Goal: Information Seeking & Learning: Find contact information

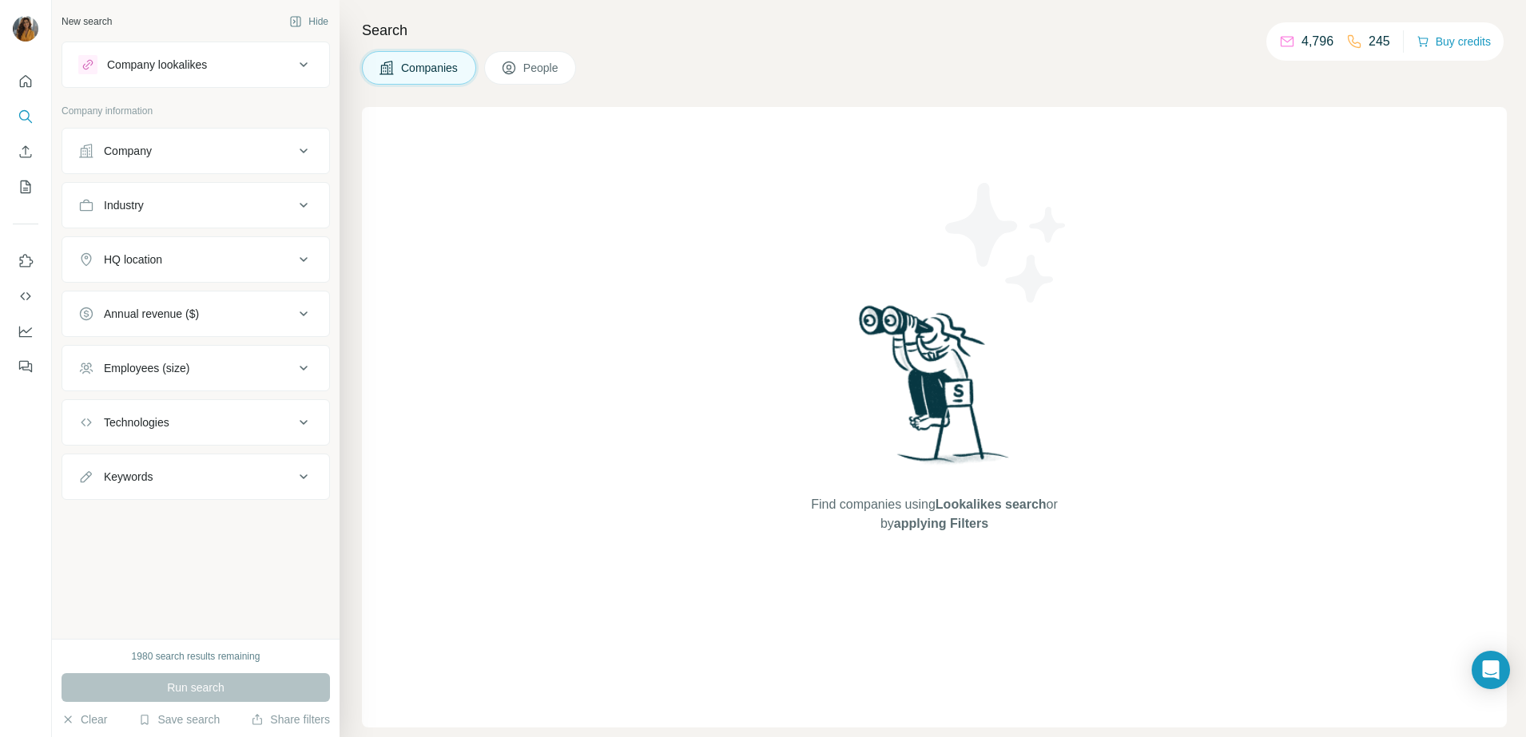
click at [558, 78] on button "People" at bounding box center [530, 68] width 93 height 34
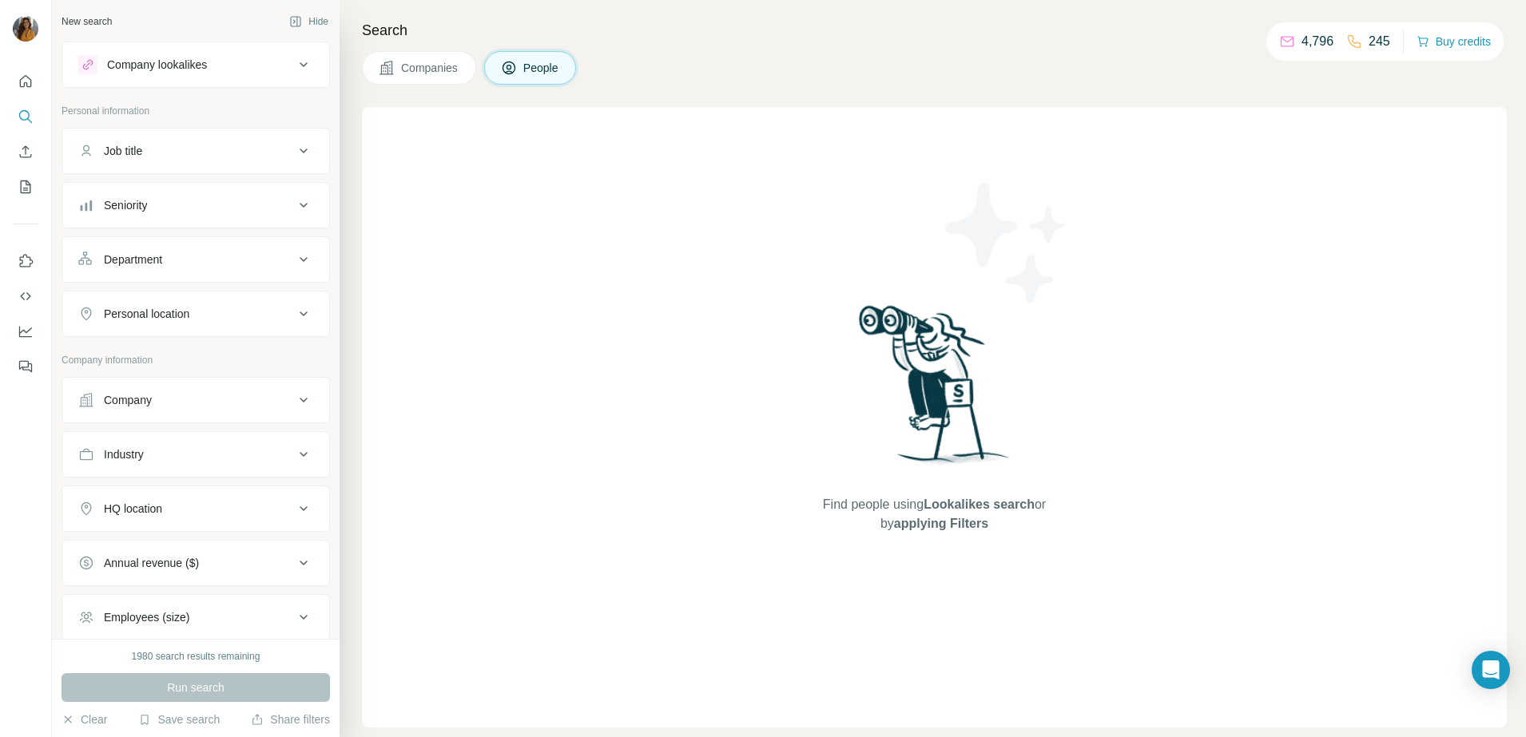
click at [147, 207] on div "Seniority" at bounding box center [125, 205] width 43 height 16
click at [102, 277] on span "C-Level" at bounding box center [119, 276] width 45 height 16
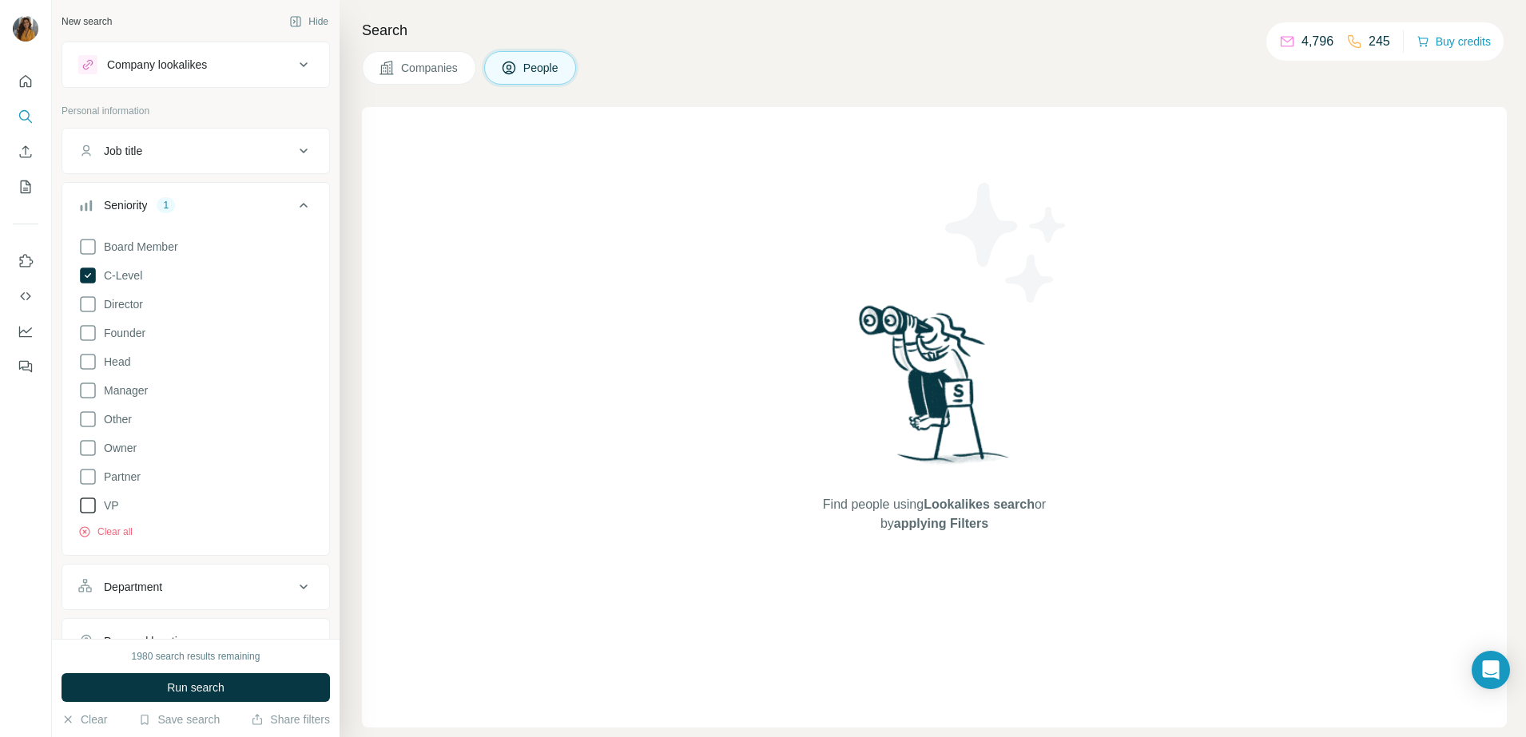
click at [86, 503] on icon at bounding box center [87, 505] width 19 height 19
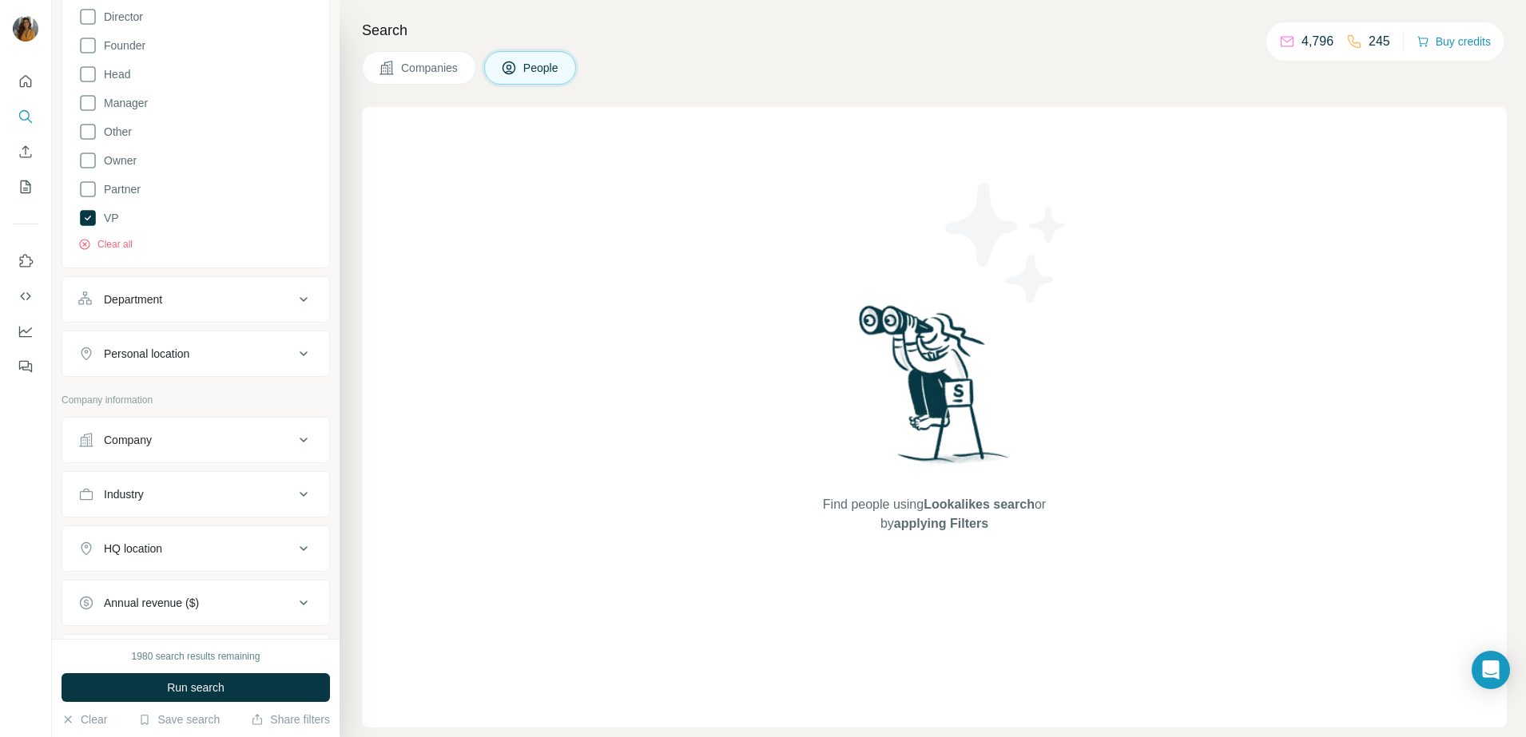
scroll to position [300, 0]
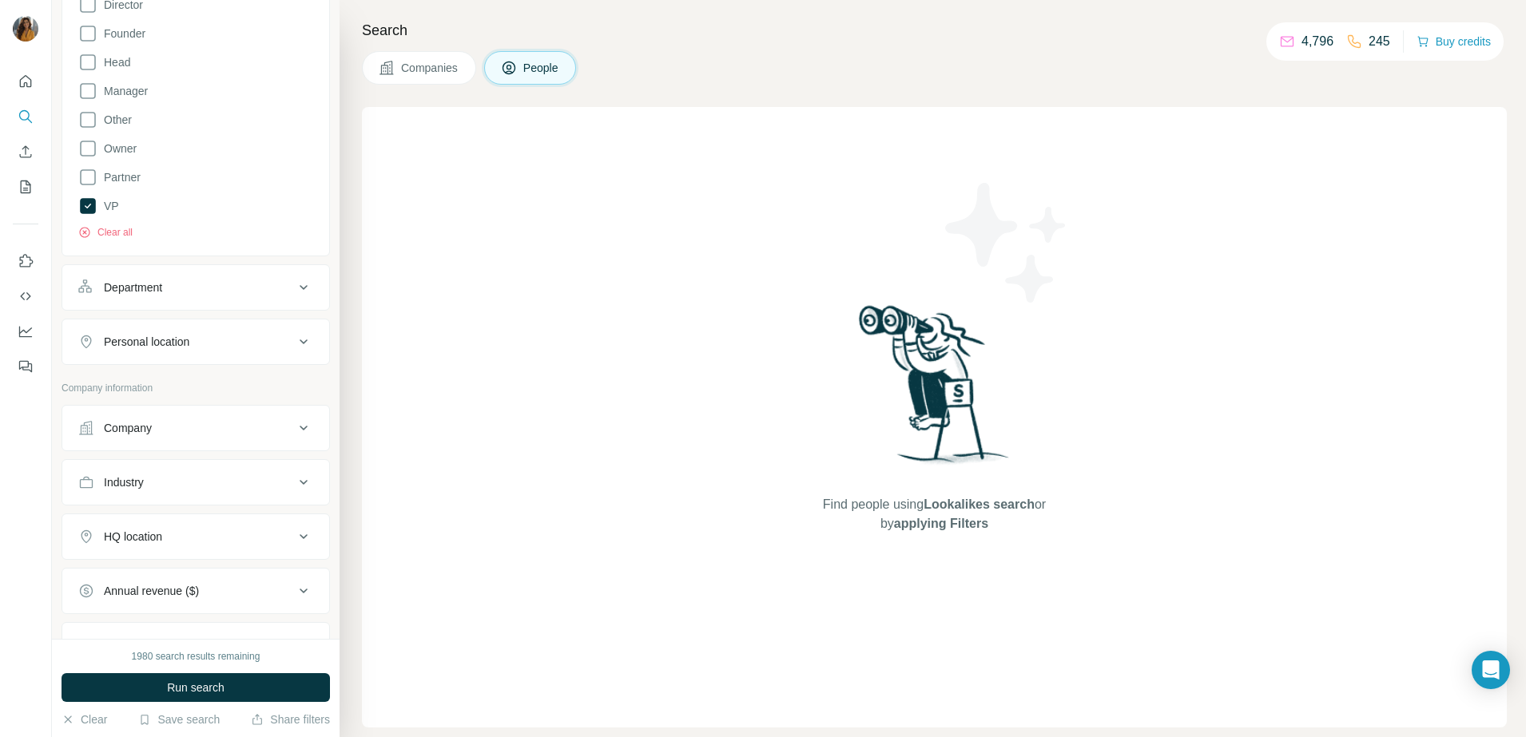
click at [210, 286] on div "Department" at bounding box center [186, 288] width 216 height 16
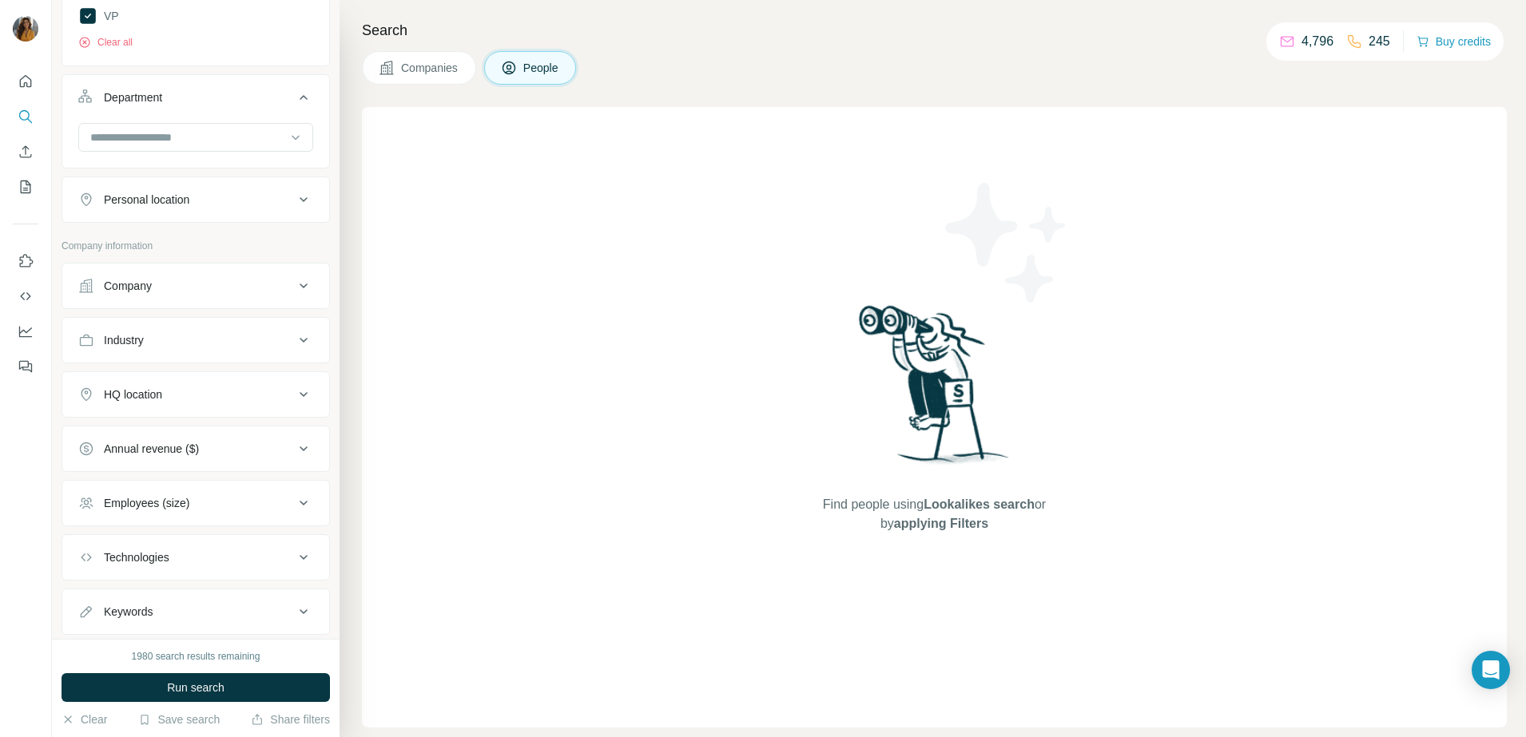
scroll to position [499, 0]
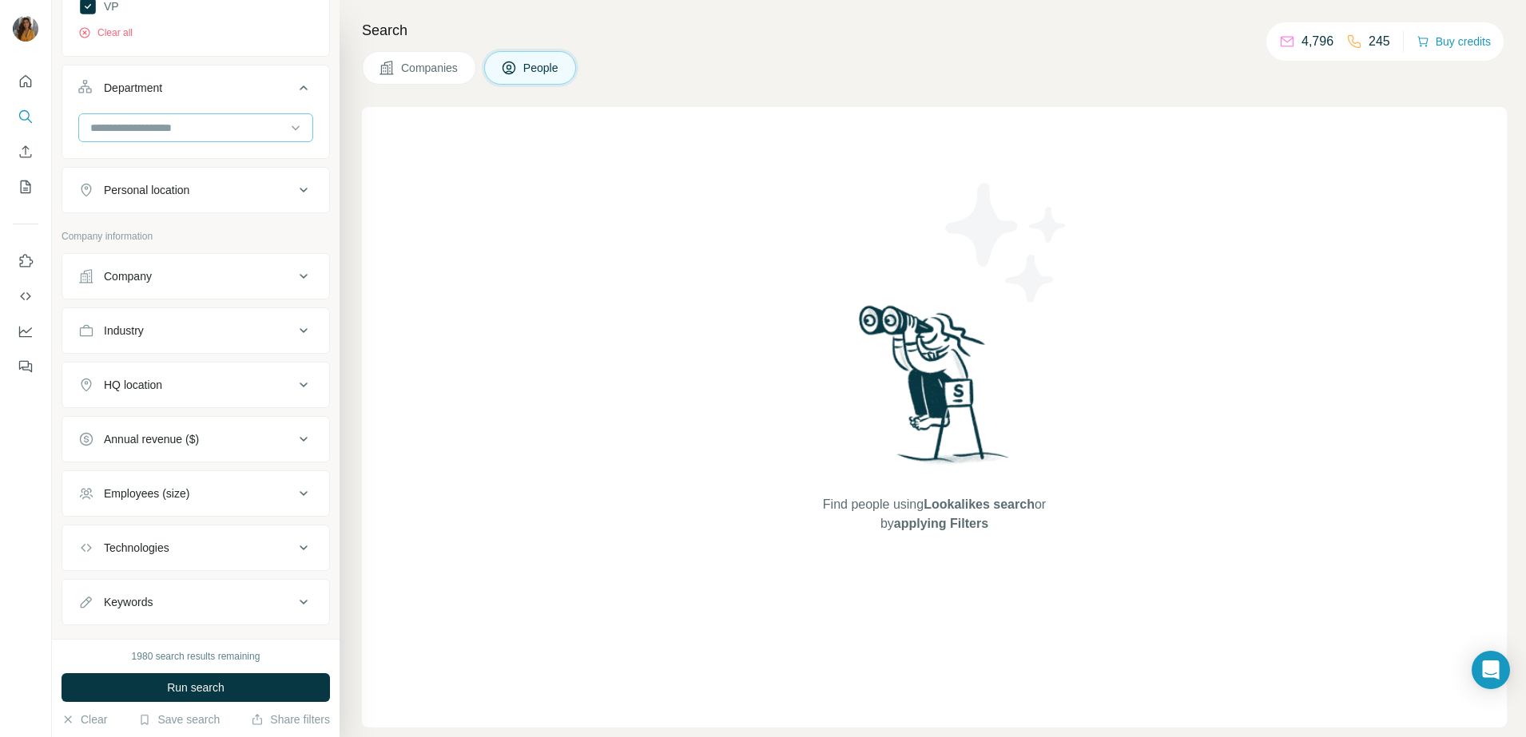
click at [251, 124] on input at bounding box center [187, 128] width 197 height 18
click at [175, 223] on div "HR" at bounding box center [188, 223] width 193 height 16
click at [248, 260] on button "Personal location" at bounding box center [195, 247] width 267 height 38
click at [225, 288] on input "text" at bounding box center [195, 286] width 235 height 29
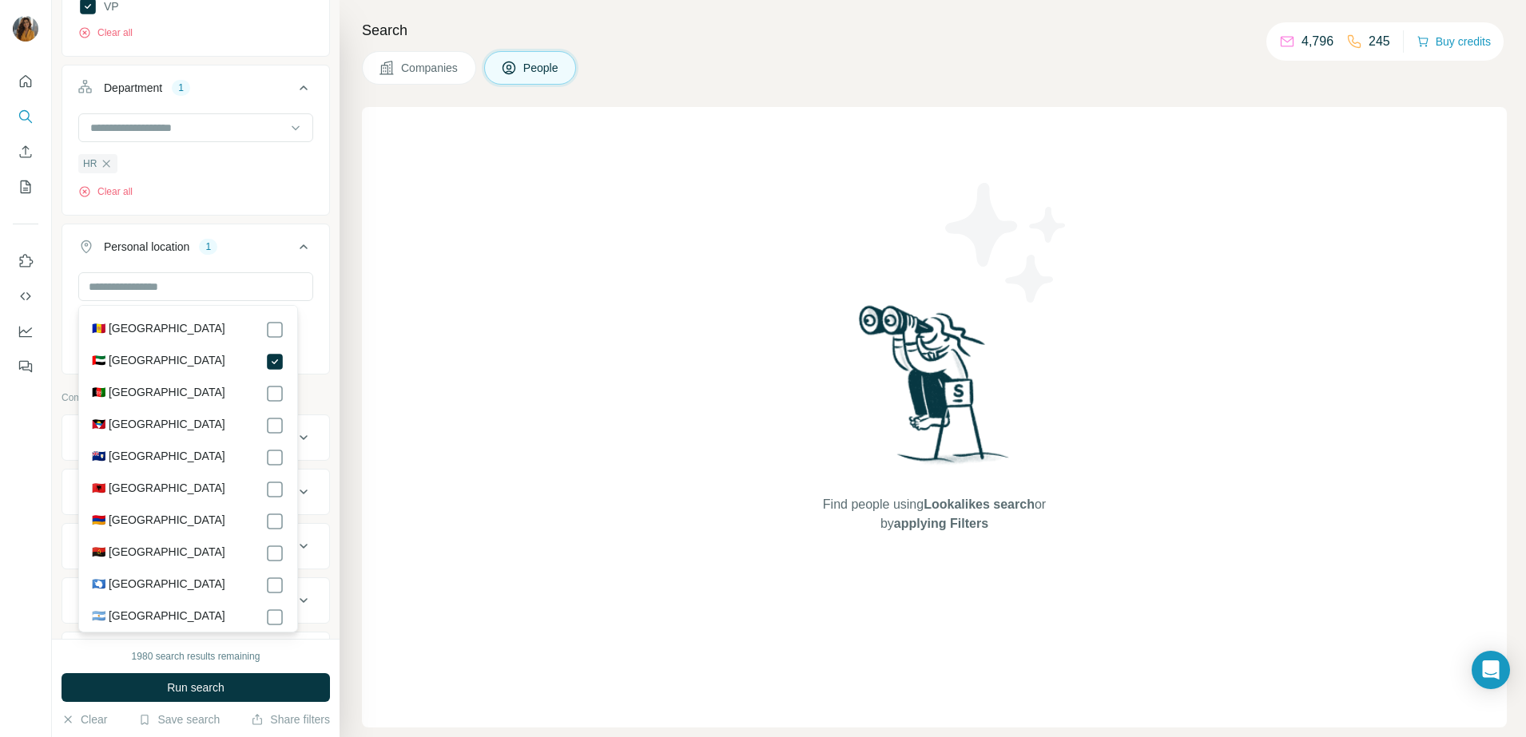
click at [318, 272] on div "New search Hide Company lookalikes Personal information Job title Seniority 2 B…" at bounding box center [196, 319] width 288 height 639
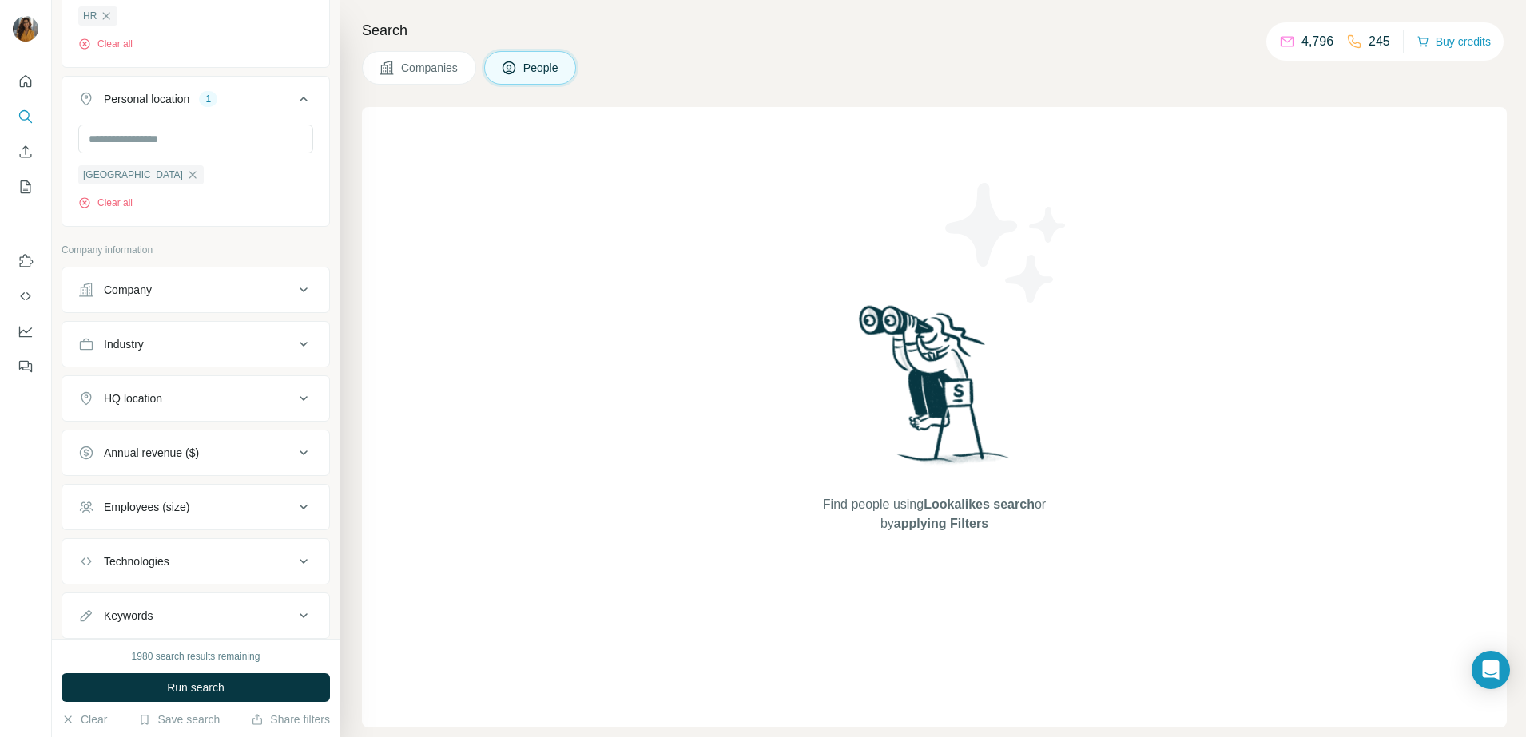
scroll to position [694, 0]
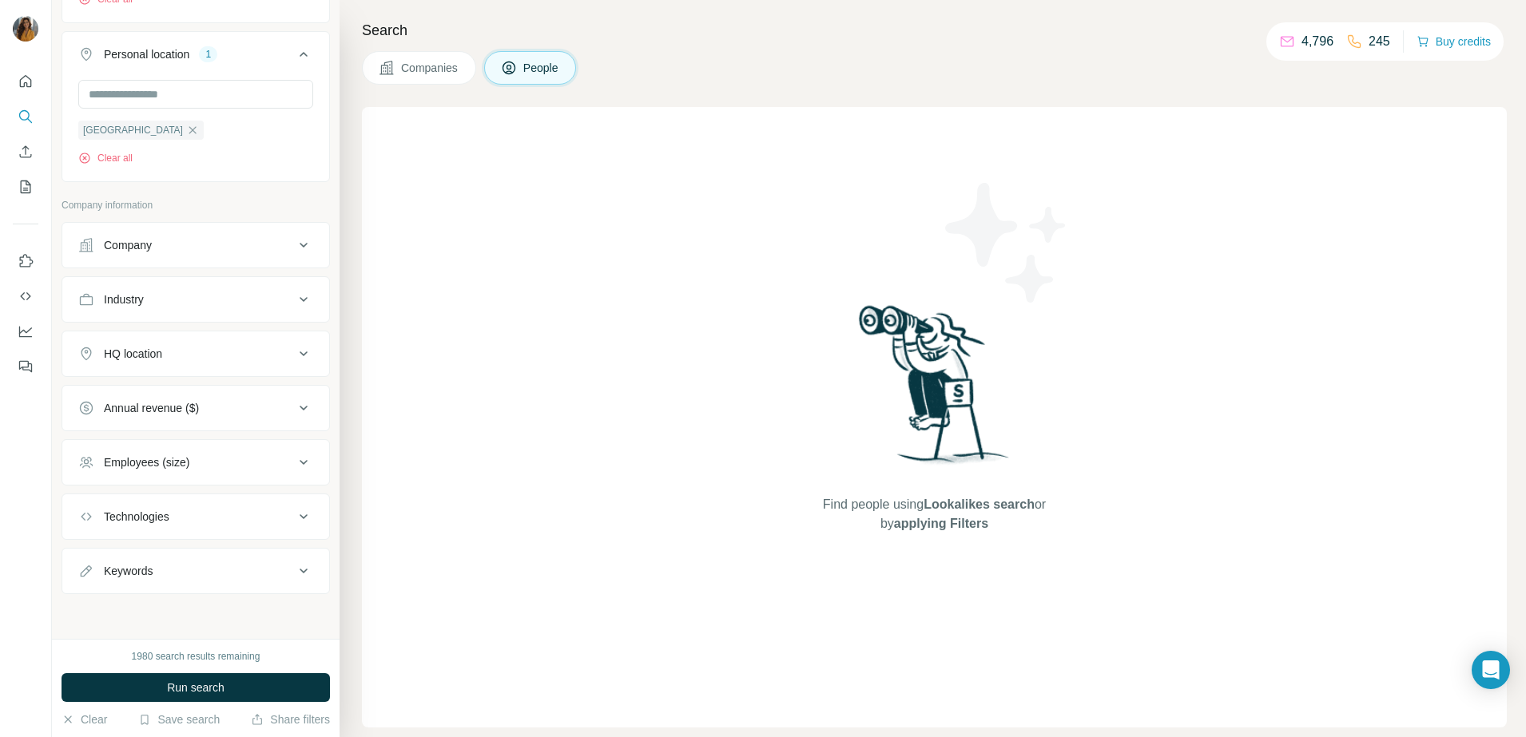
click at [205, 472] on button "Employees (size)" at bounding box center [195, 462] width 267 height 38
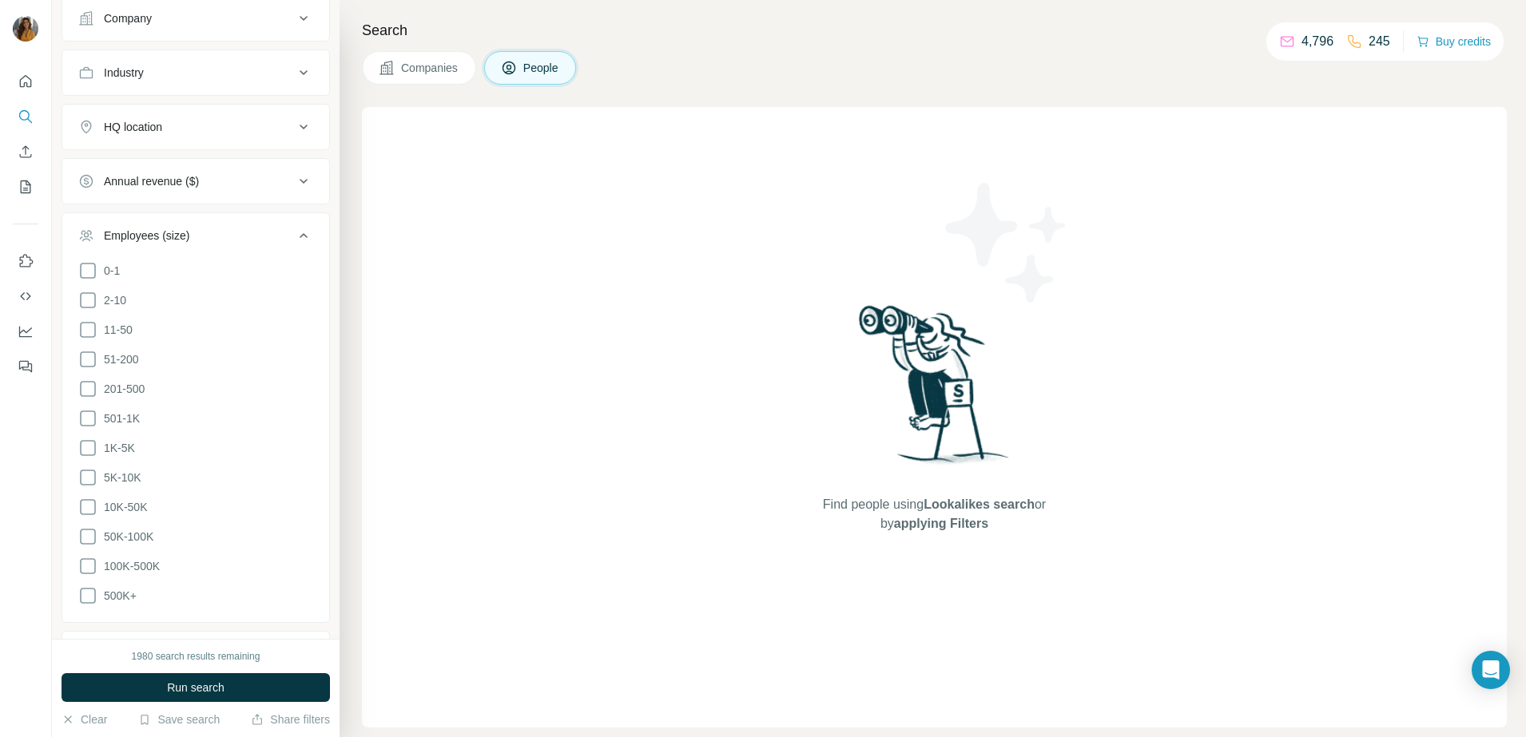
scroll to position [1048, 0]
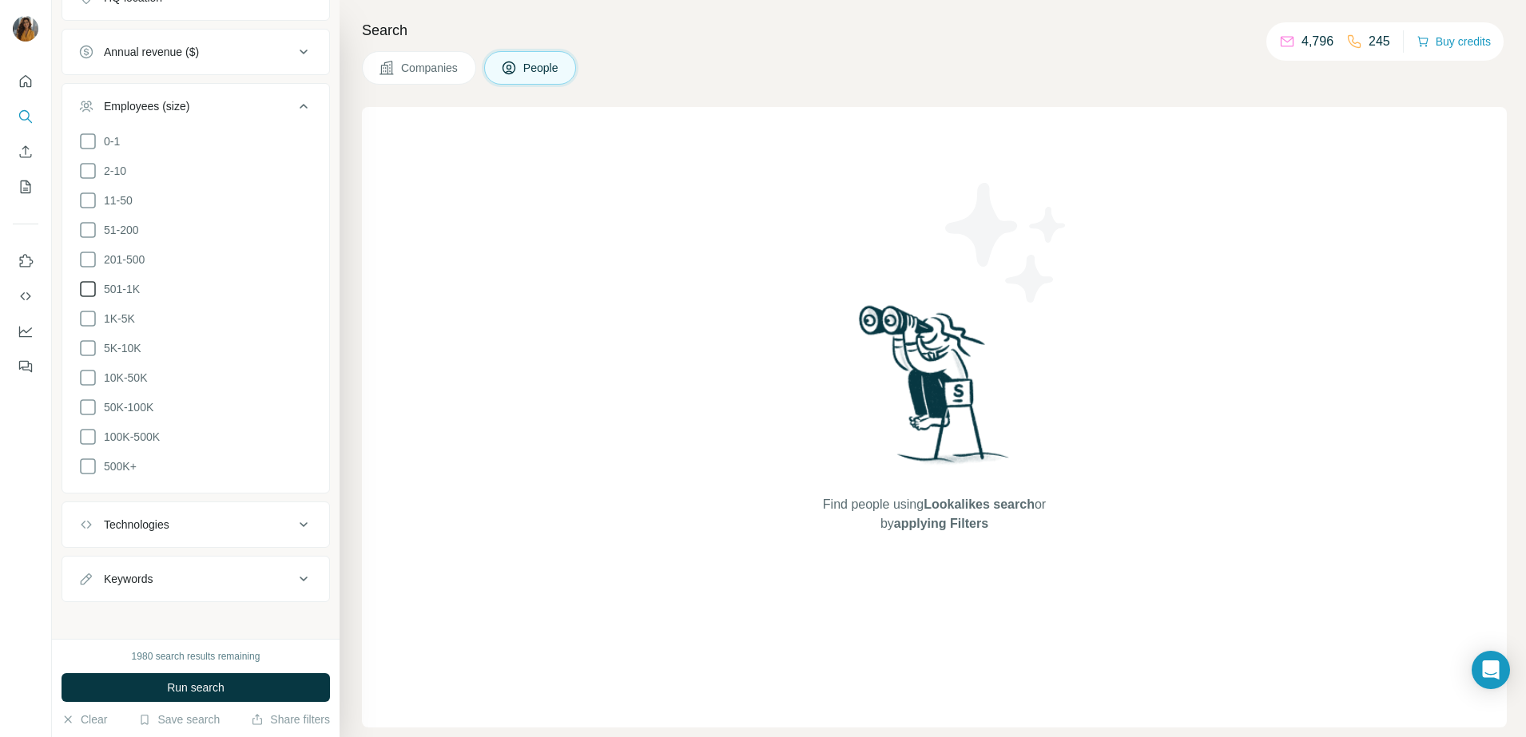
click at [86, 296] on icon at bounding box center [87, 289] width 19 height 19
click at [86, 320] on icon at bounding box center [87, 318] width 19 height 19
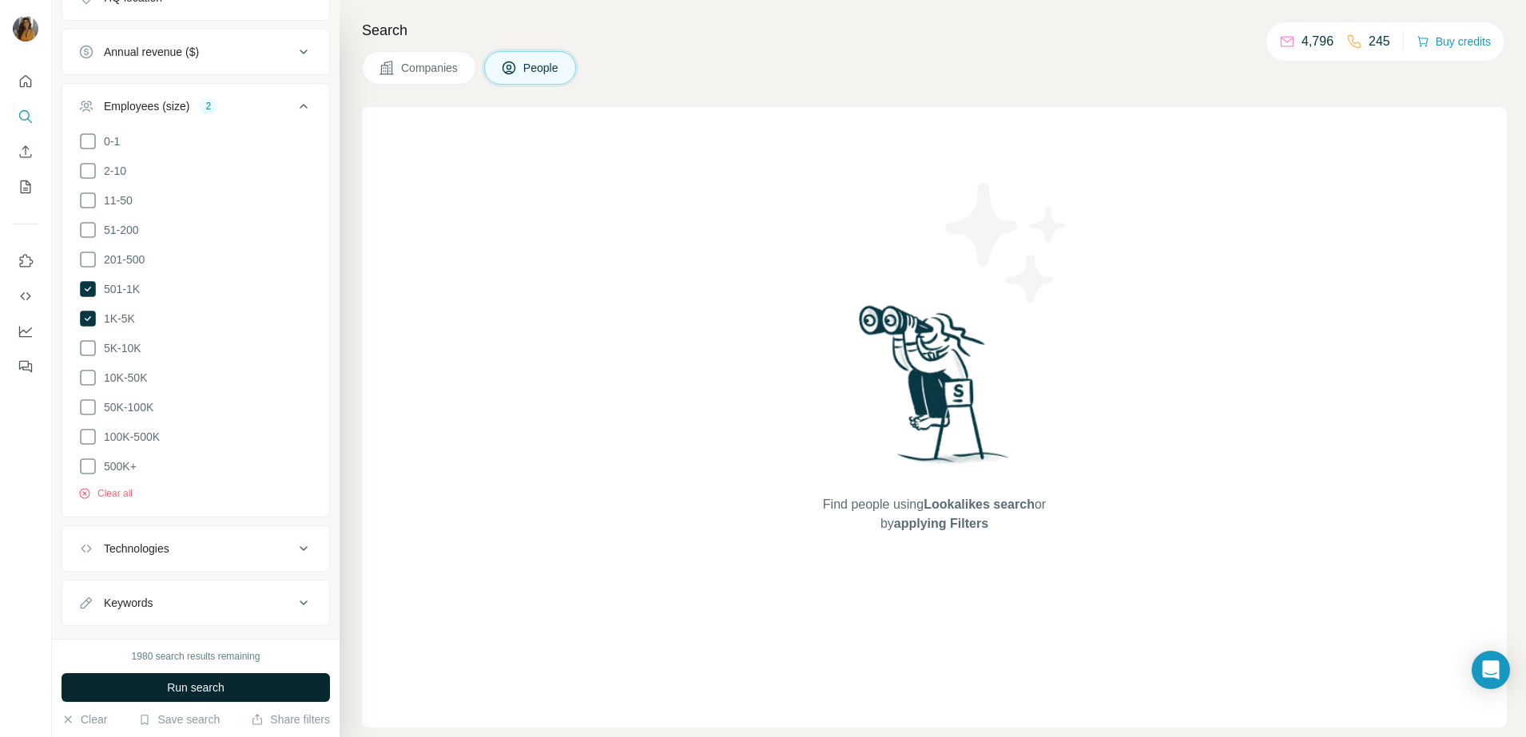
click at [213, 689] on span "Run search" at bounding box center [196, 688] width 58 height 16
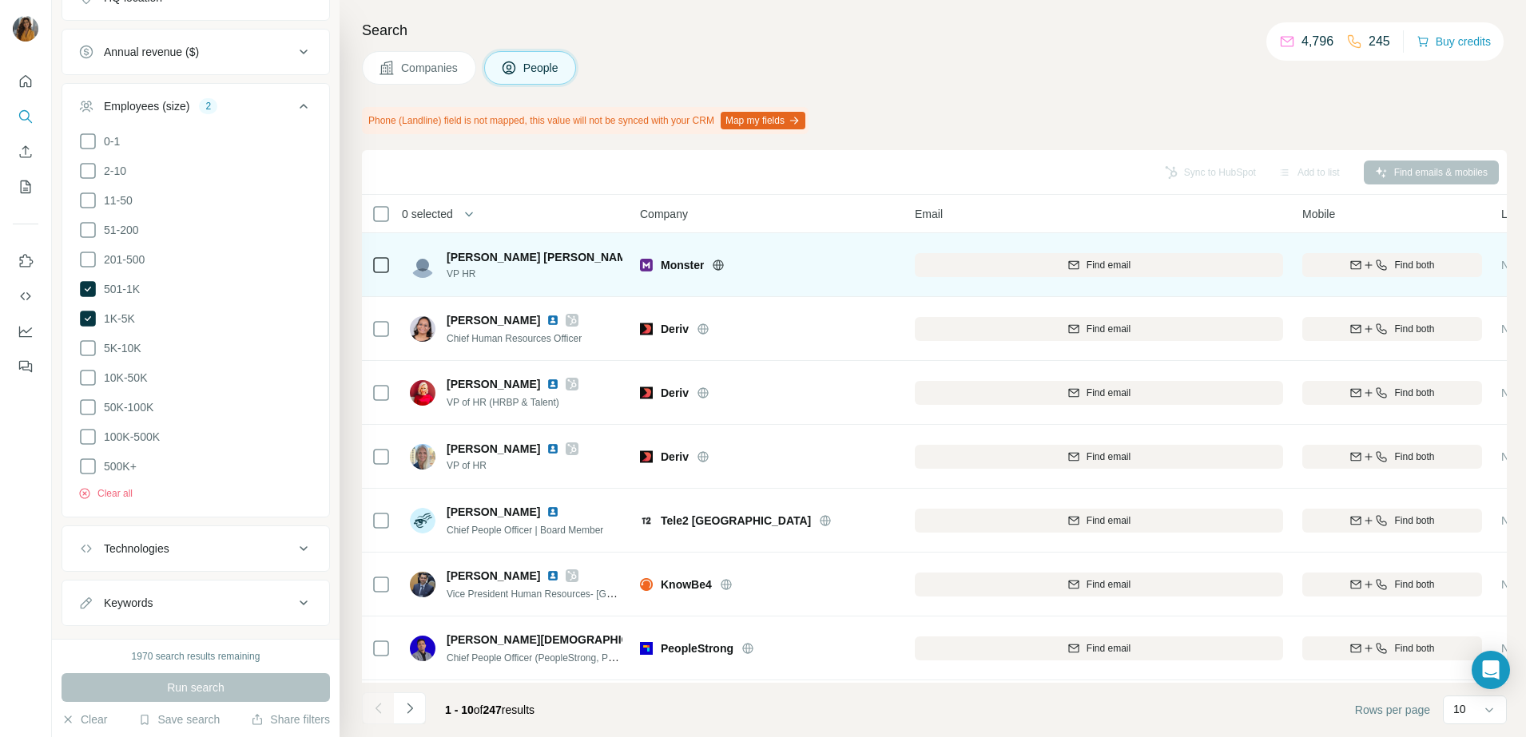
click at [644, 251] on img at bounding box center [650, 257] width 13 height 13
click at [1373, 253] on button "Find both" at bounding box center [1392, 265] width 180 height 24
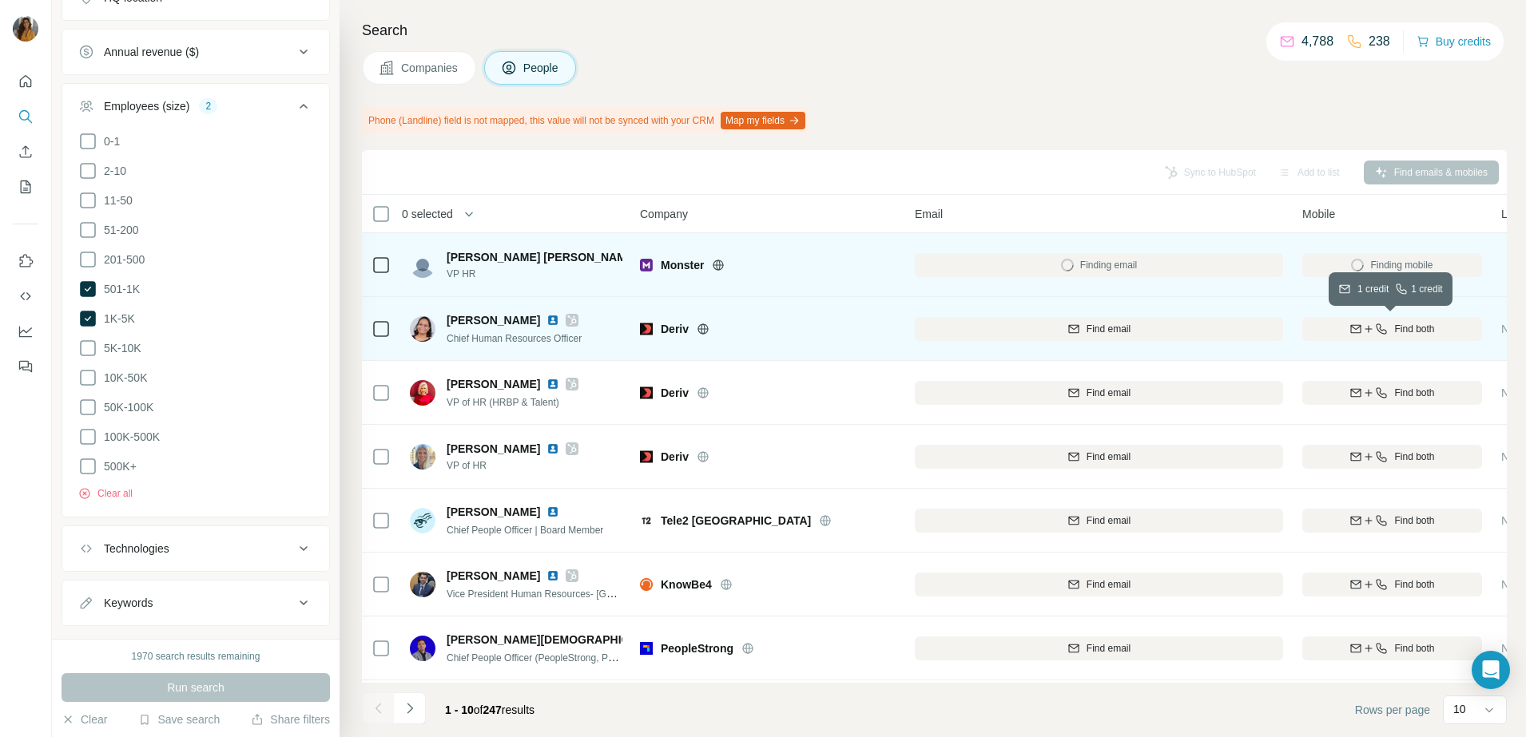
click at [1350, 320] on button "Find both" at bounding box center [1392, 329] width 180 height 24
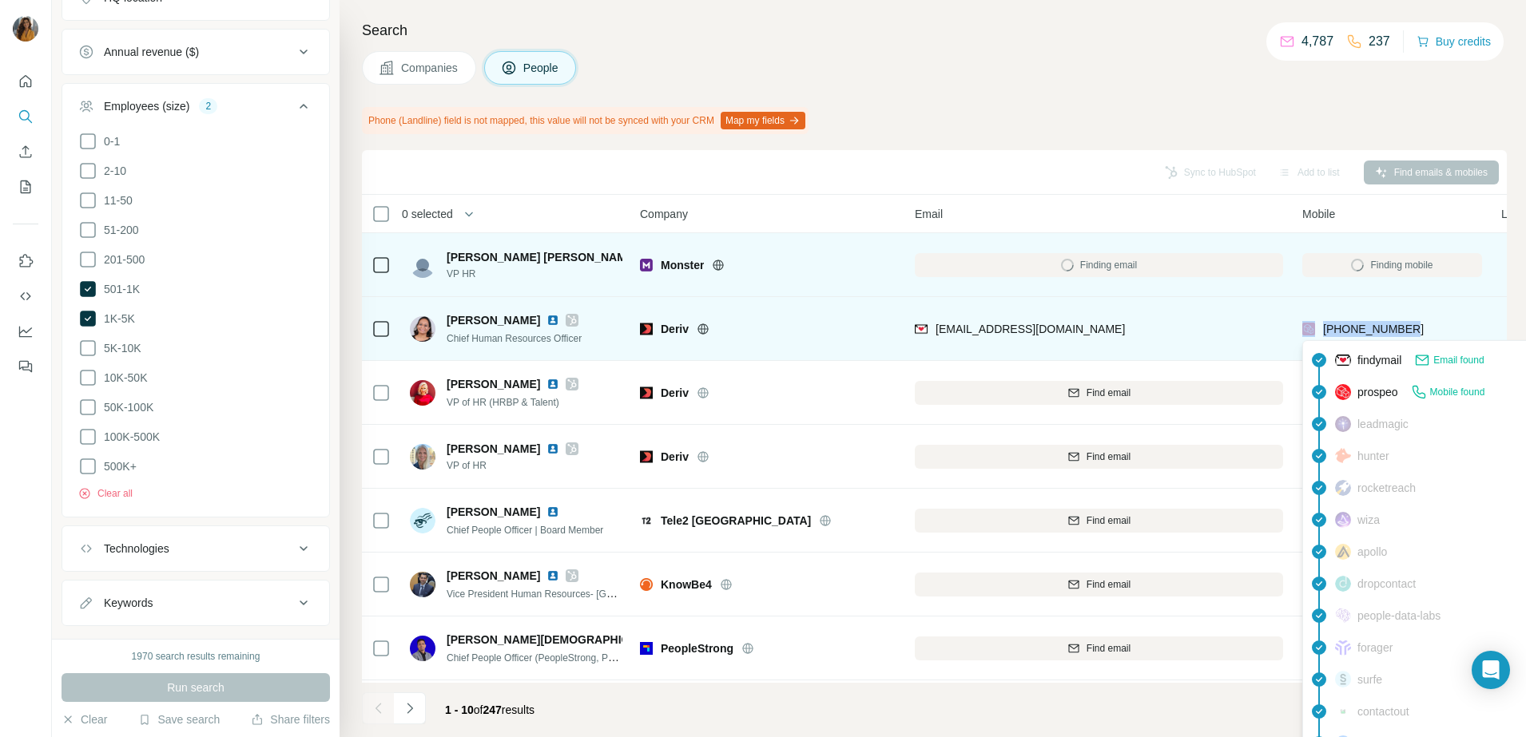
drag, startPoint x: 1409, startPoint y: 329, endPoint x: 1316, endPoint y: 332, distance: 93.5
click at [1316, 332] on div "[PHONE_NUMBER]" at bounding box center [1392, 329] width 180 height 44
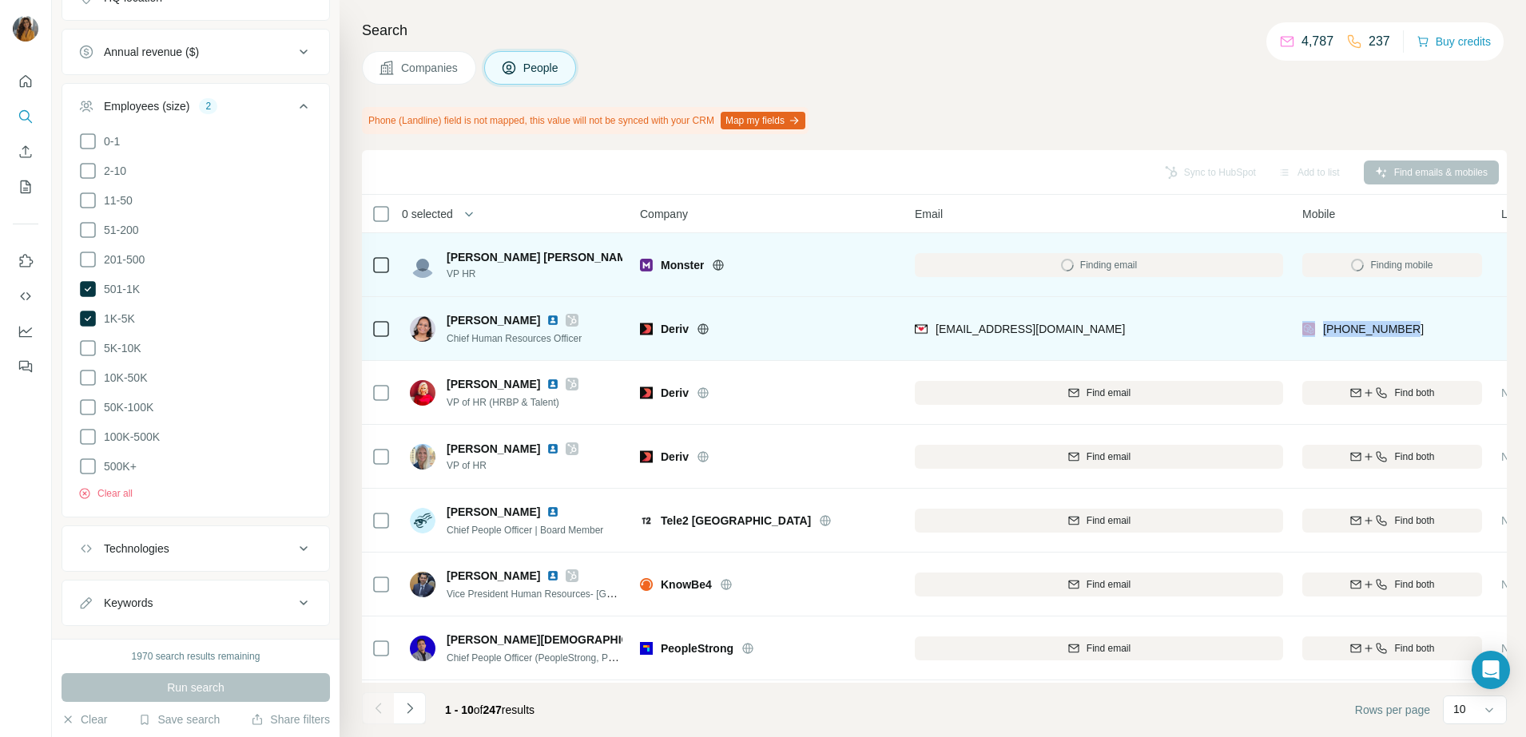
copy div "[PHONE_NUMBER]"
click at [547, 319] on img at bounding box center [553, 320] width 13 height 13
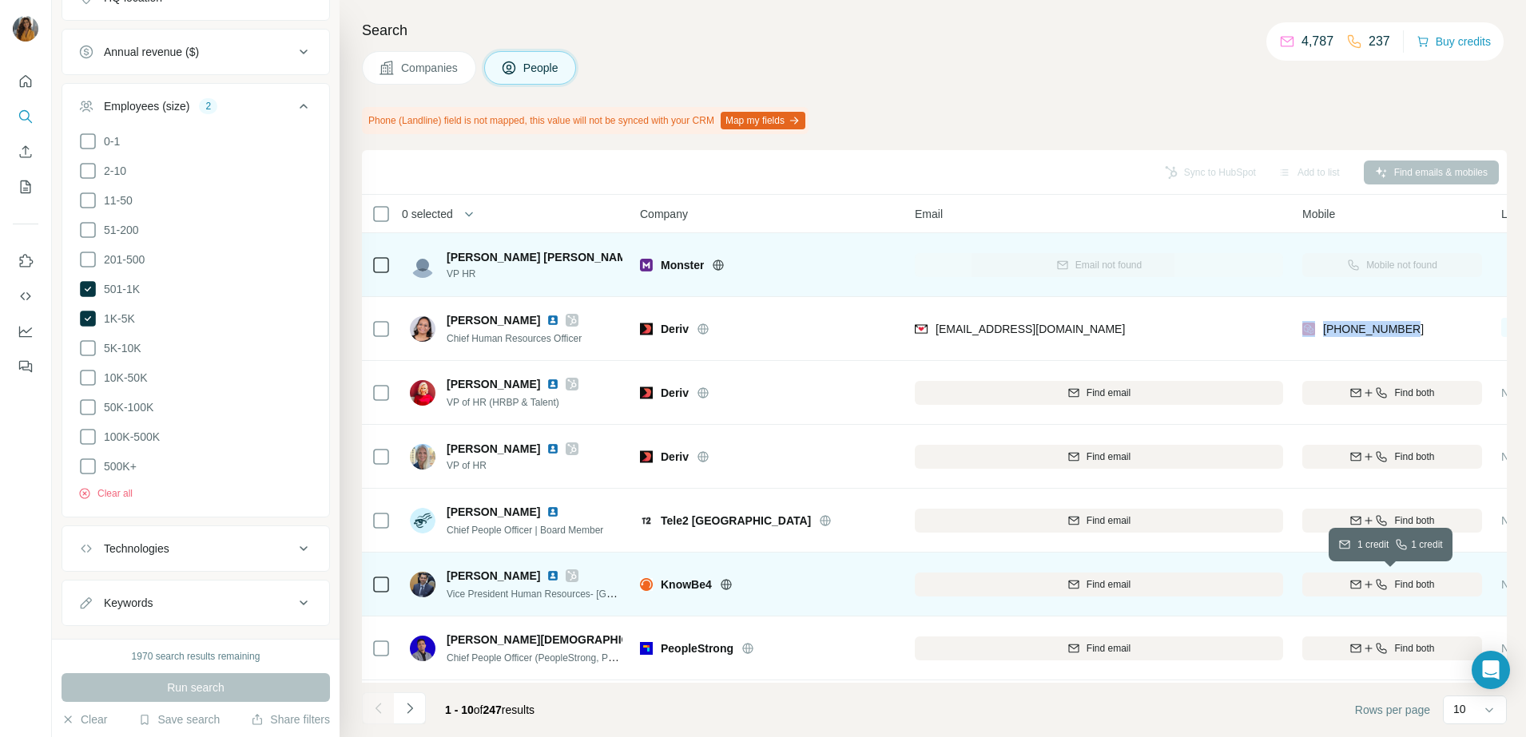
click at [1388, 581] on div "Find both" at bounding box center [1392, 585] width 180 height 14
click at [547, 576] on img at bounding box center [553, 576] width 13 height 13
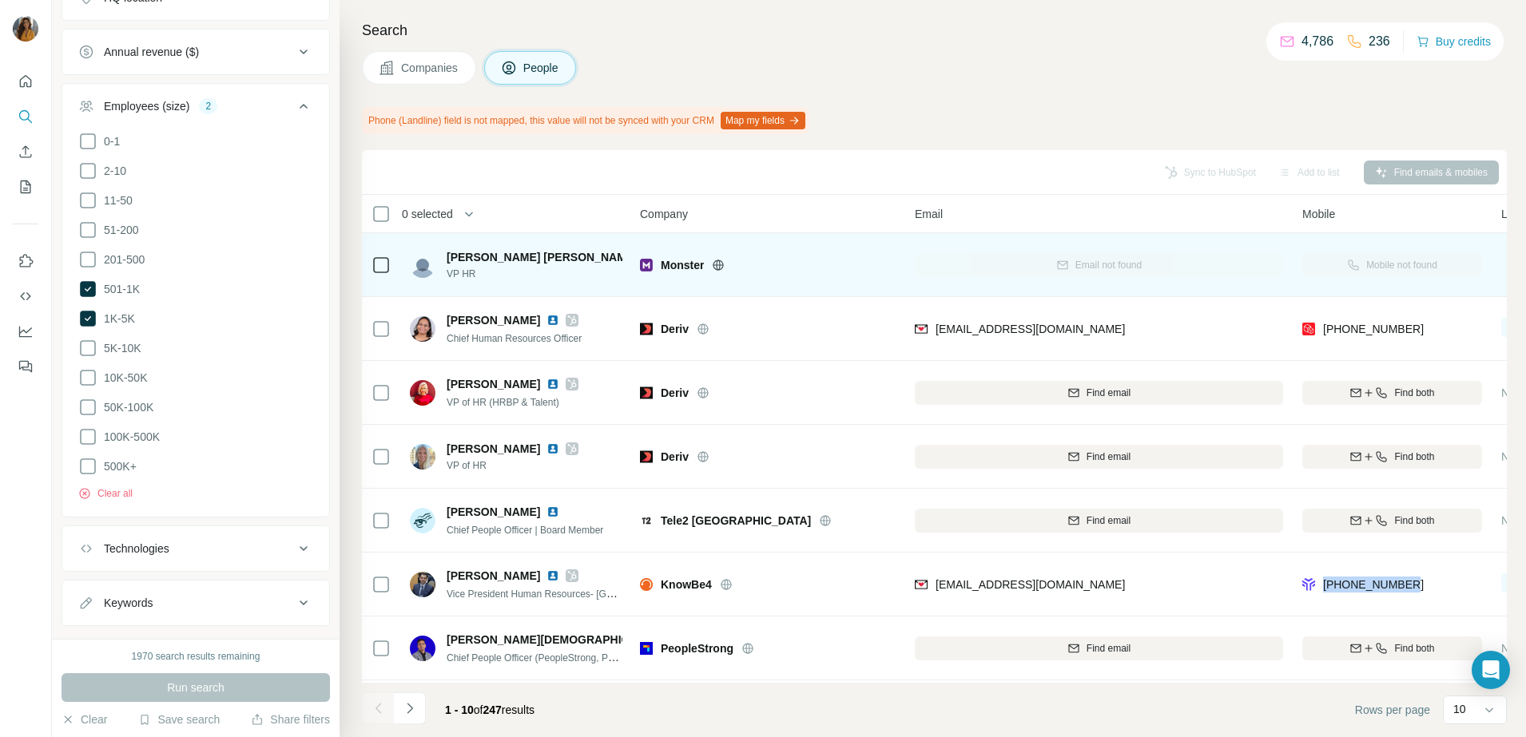
drag, startPoint x: 1437, startPoint y: 582, endPoint x: 1321, endPoint y: 598, distance: 117.1
click at [1321, 598] on div "[PHONE_NUMBER]" at bounding box center [1392, 584] width 180 height 44
copy span "[PHONE_NUMBER]"
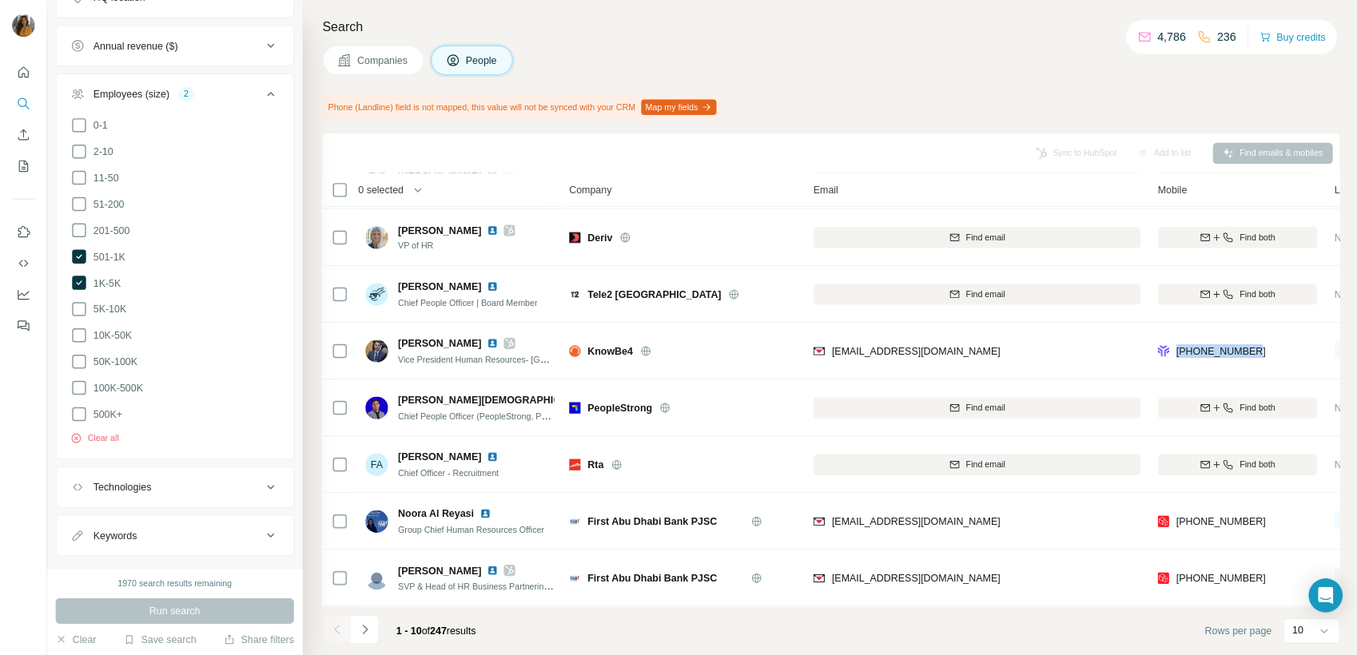
scroll to position [200, 0]
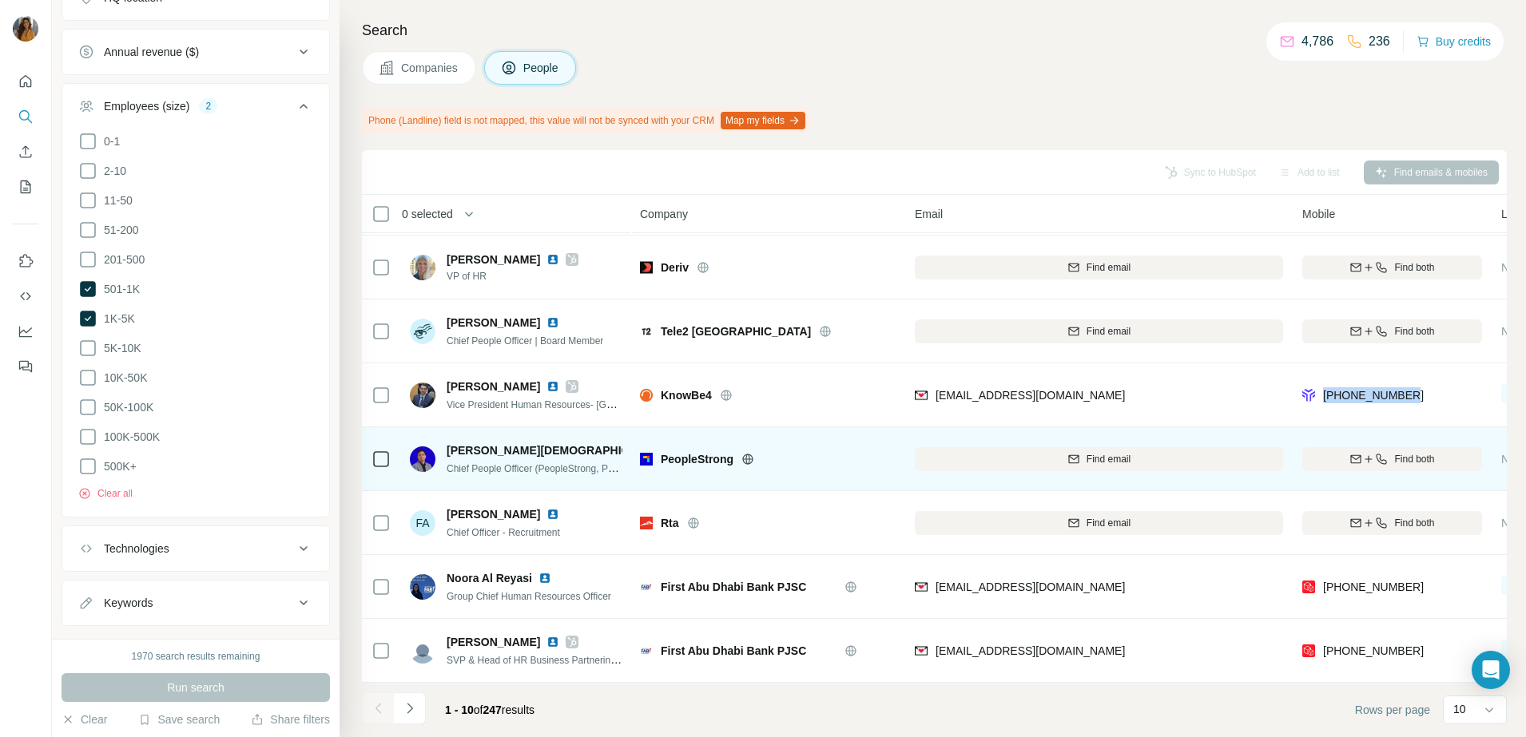
click at [675, 444] on img at bounding box center [681, 450] width 13 height 13
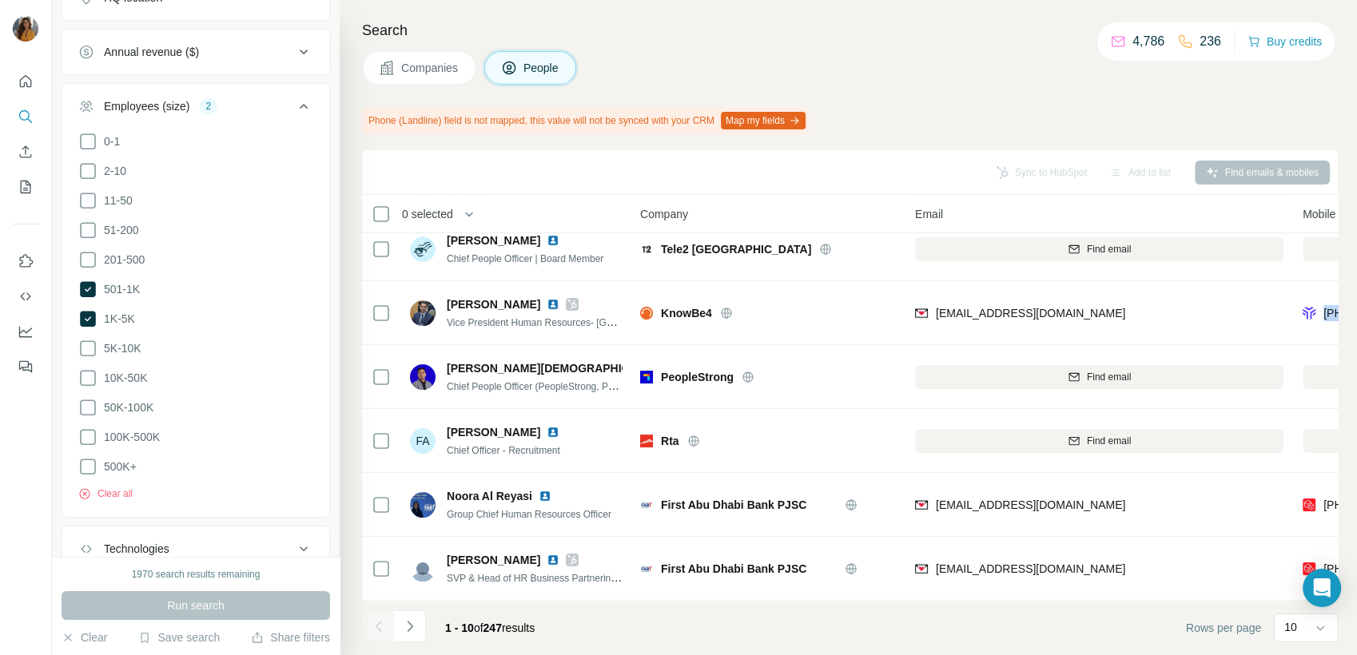
scroll to position [199, 0]
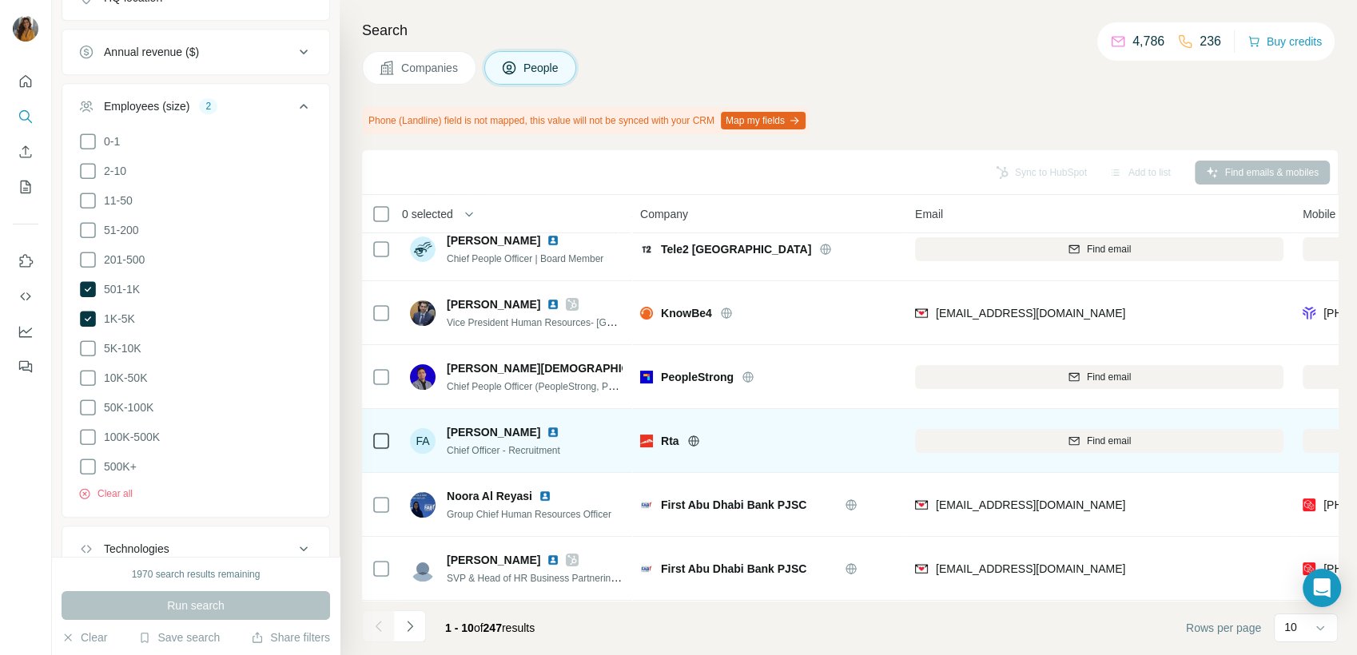
drag, startPoint x: 889, startPoint y: 7, endPoint x: 776, endPoint y: 407, distance: 415.3
click at [776, 409] on td "Rta" at bounding box center [767, 441] width 275 height 64
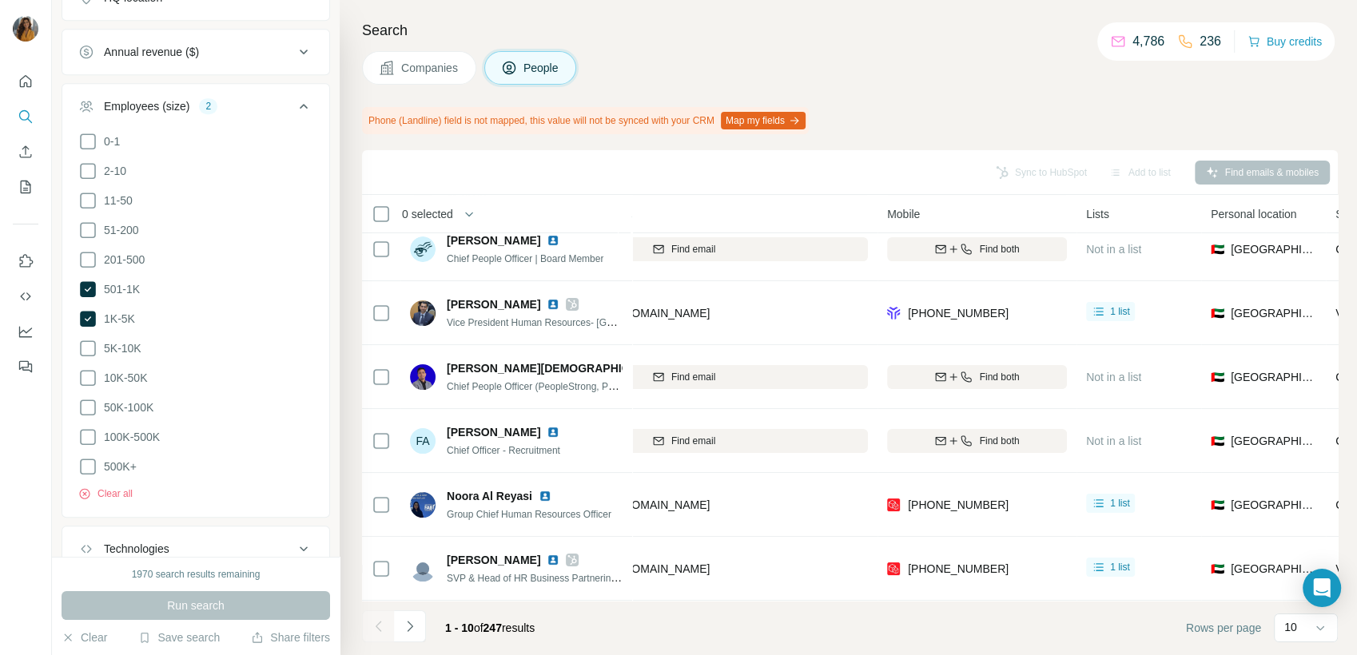
scroll to position [280, 479]
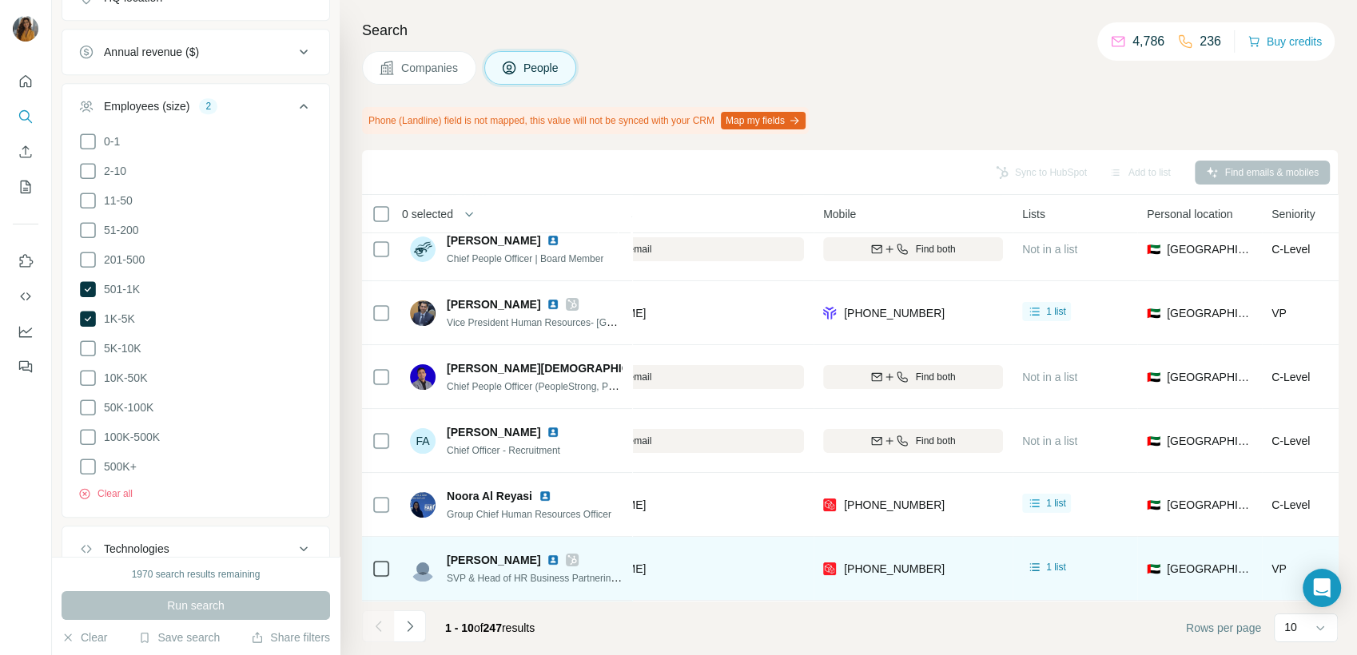
click at [547, 554] on img at bounding box center [553, 560] width 13 height 13
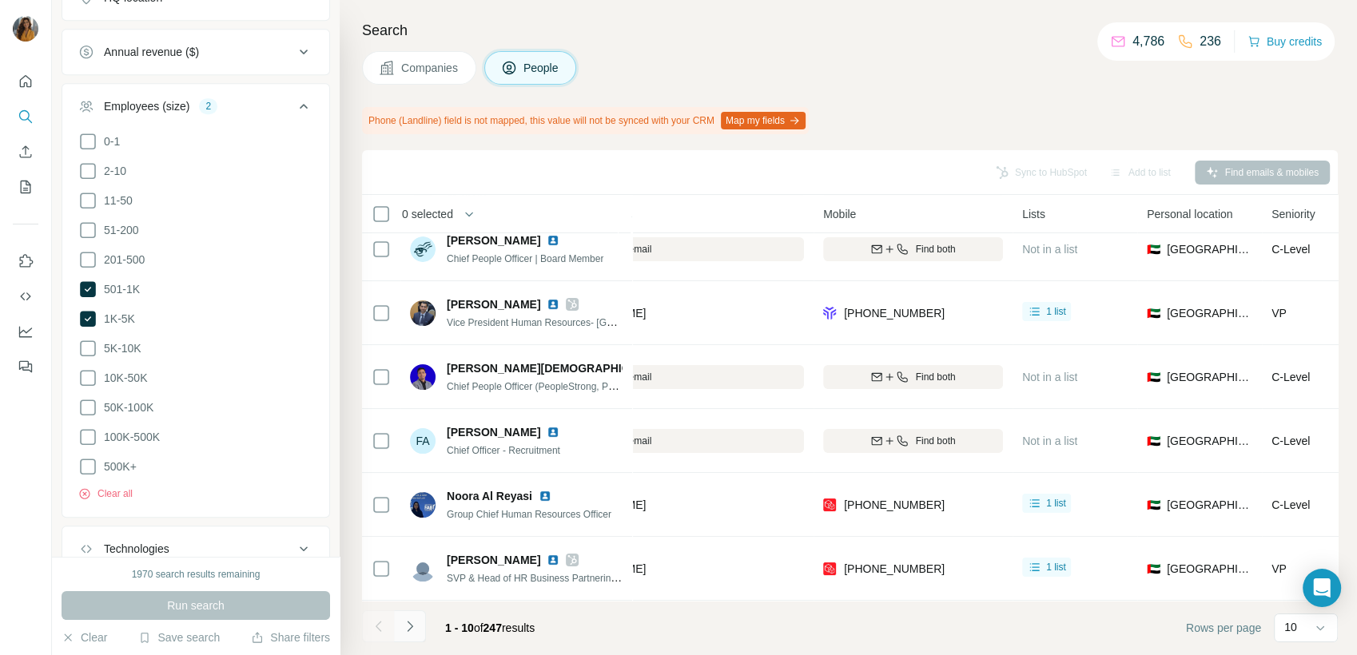
click at [415, 626] on icon "Navigate to next page" at bounding box center [410, 626] width 16 height 16
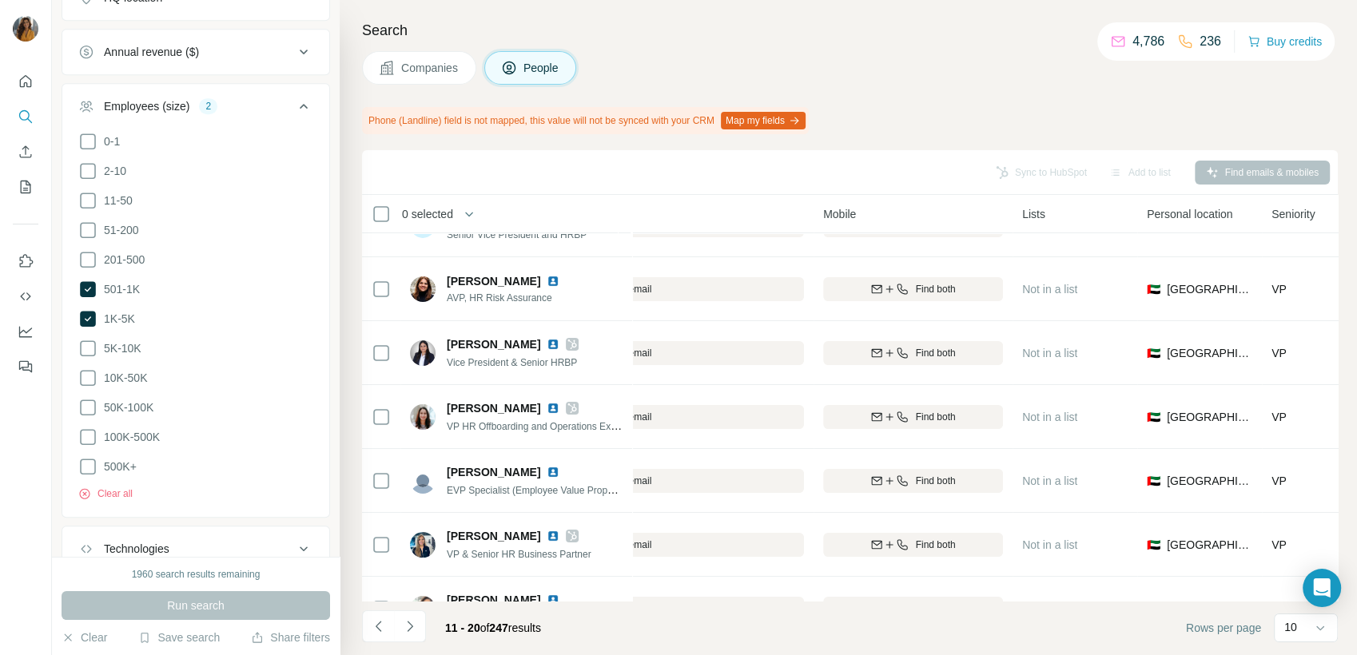
scroll to position [0, 479]
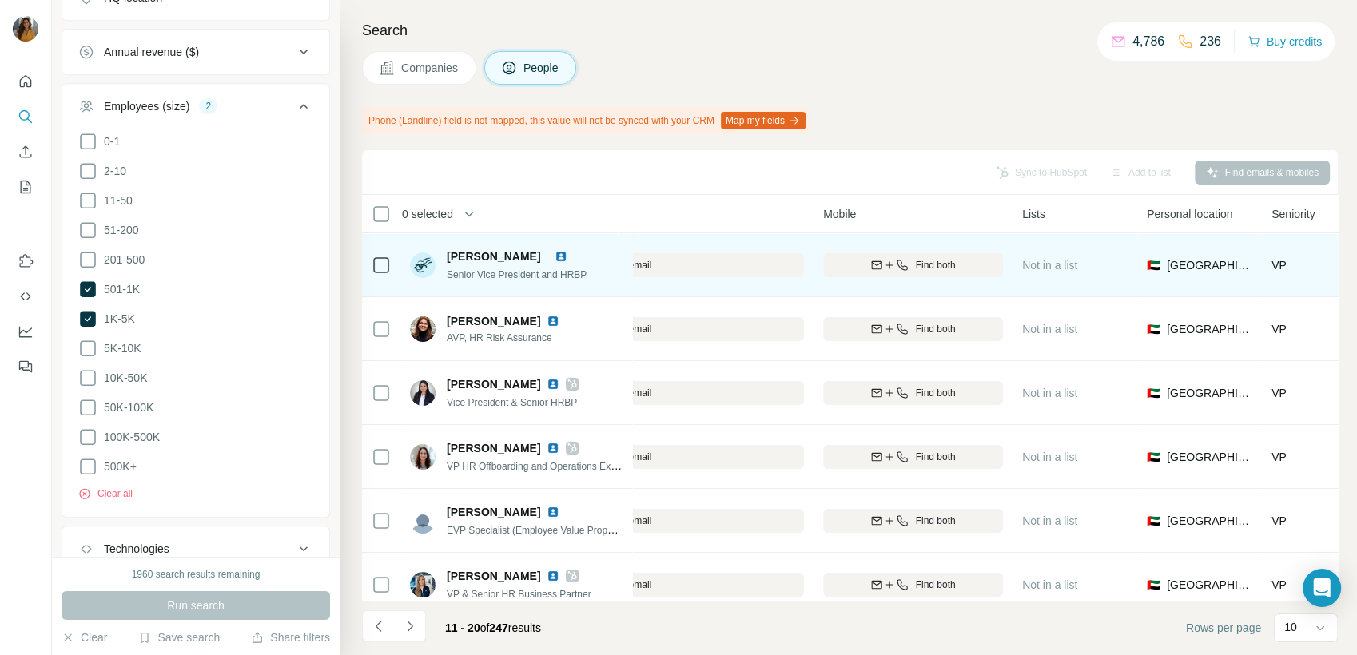
click at [567, 258] on img at bounding box center [560, 256] width 13 height 13
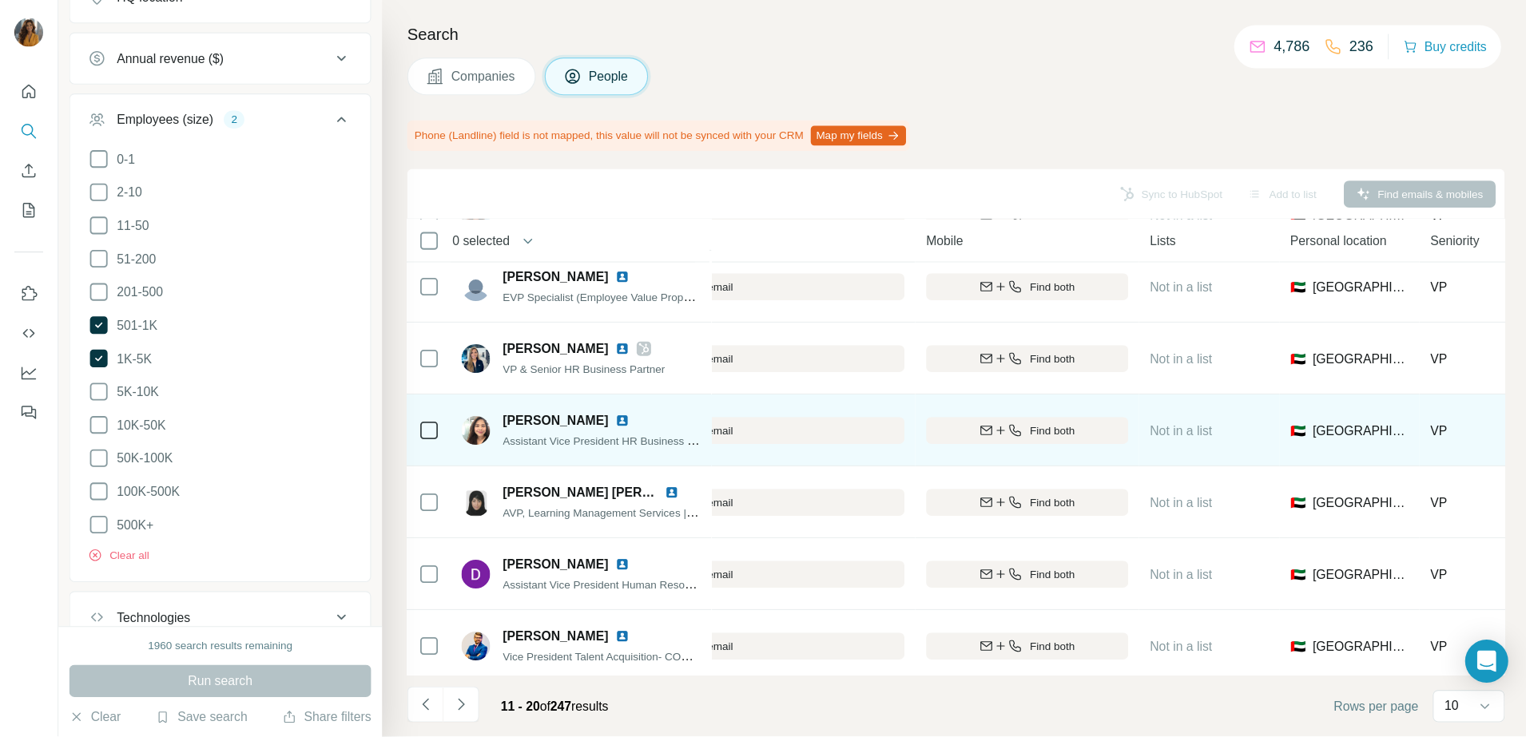
scroll to position [280, 479]
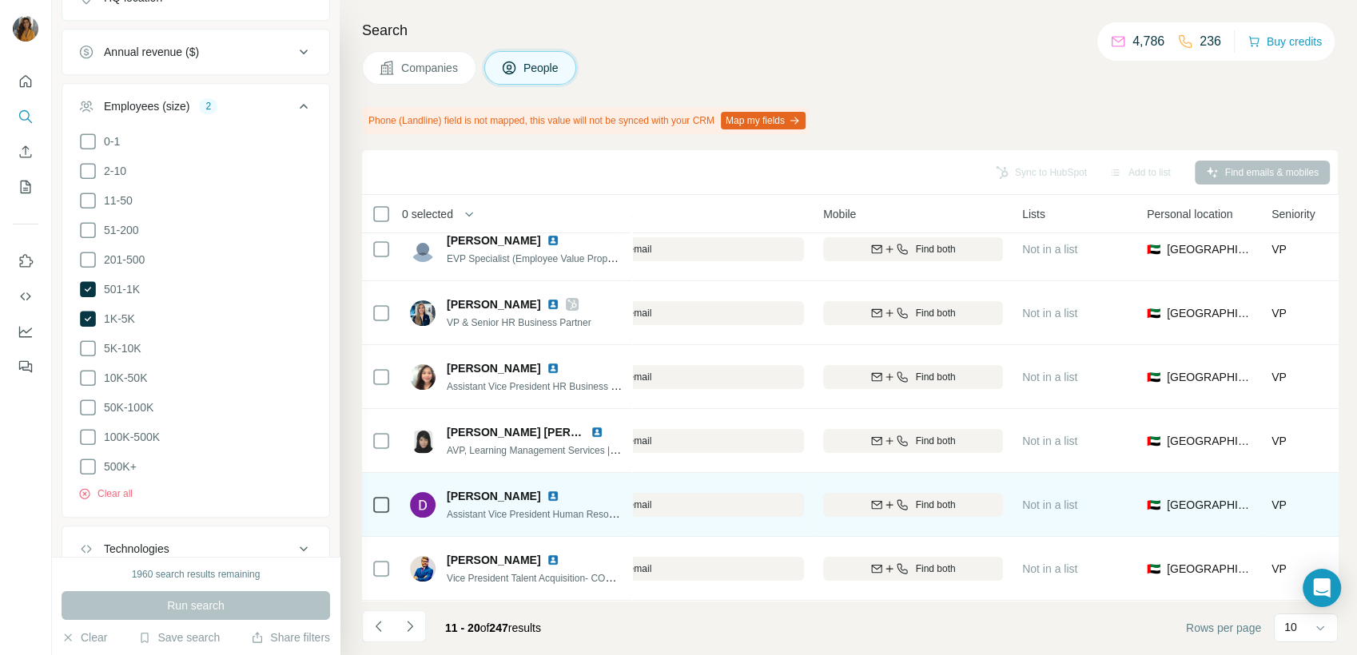
click at [547, 490] on img at bounding box center [553, 496] width 13 height 13
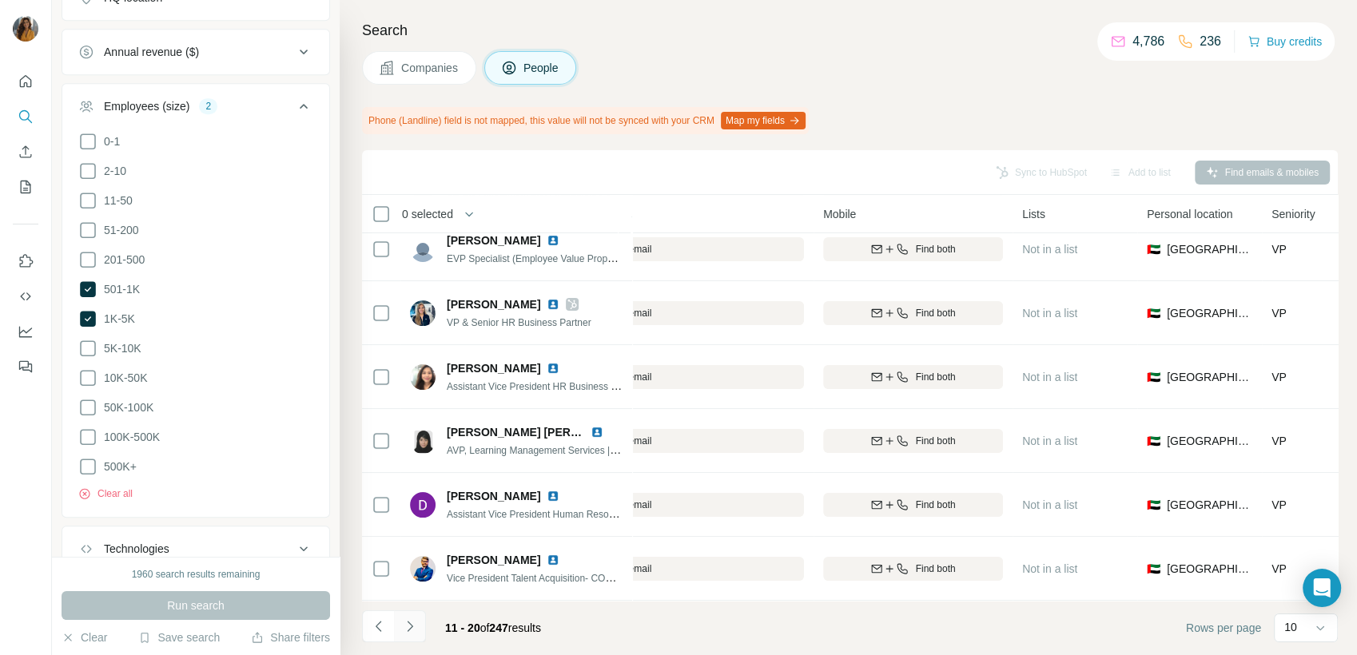
click at [414, 625] on icon "Navigate to next page" at bounding box center [410, 626] width 16 height 16
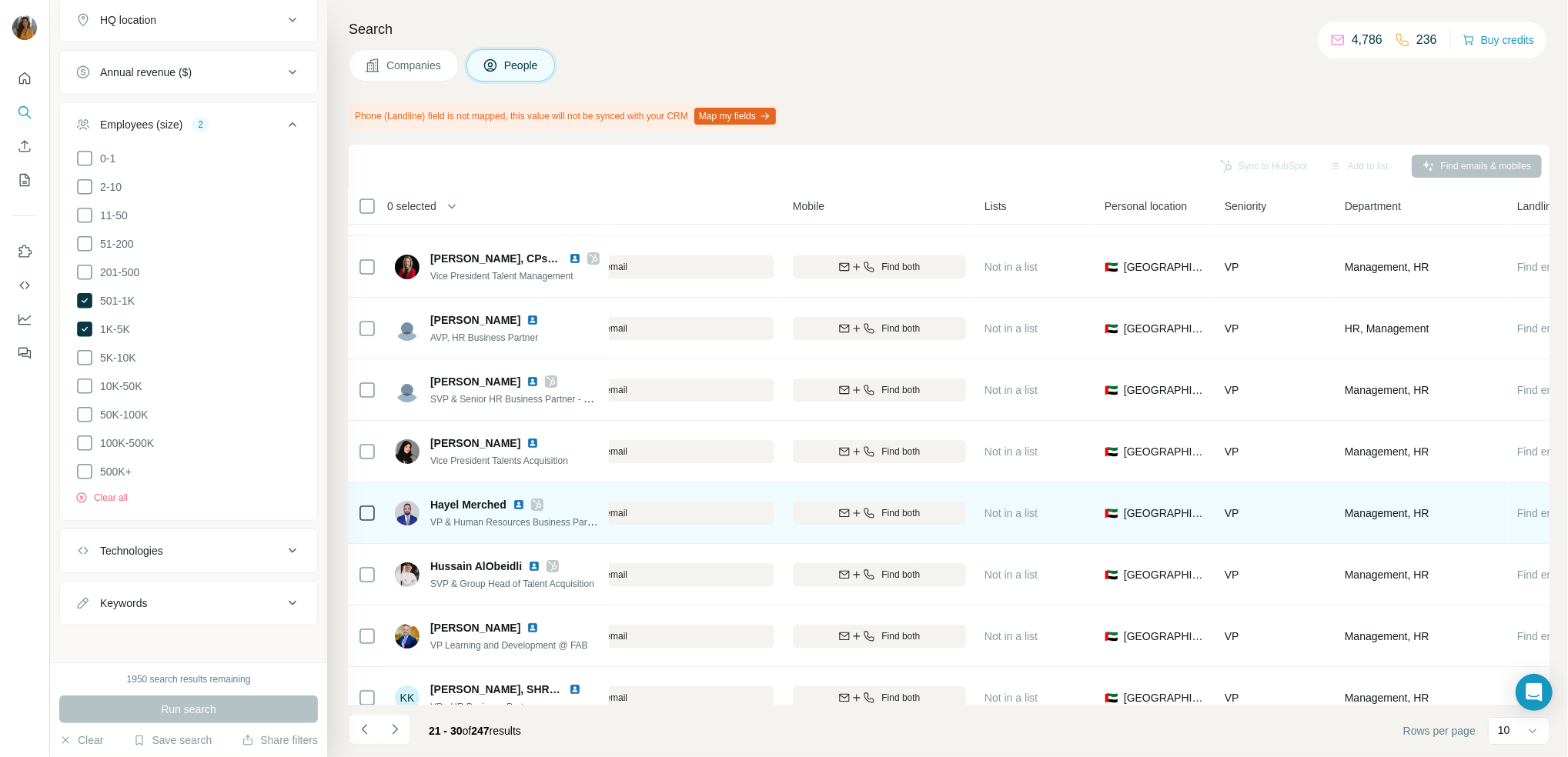
scroll to position [0, 461]
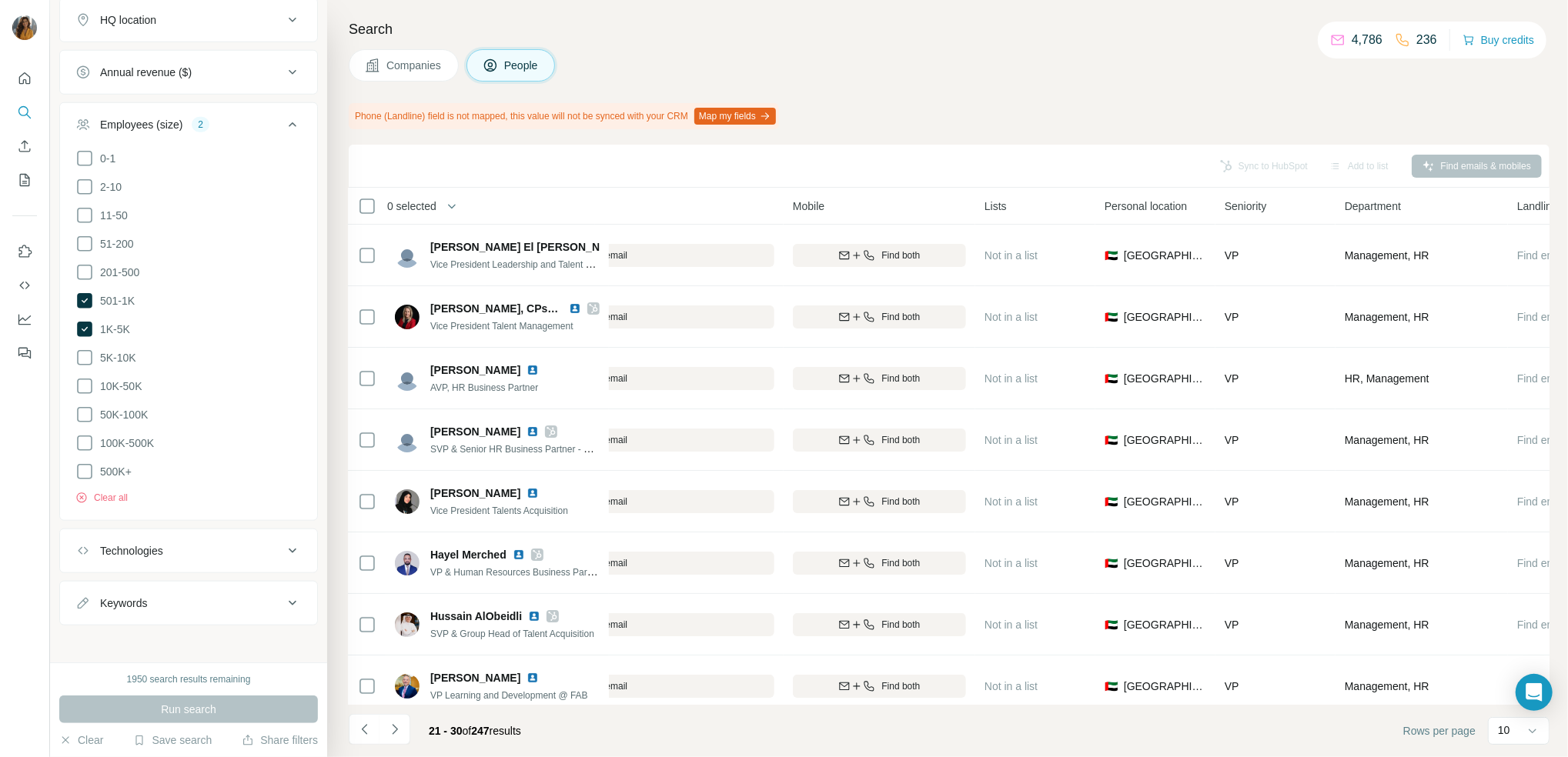
click at [602, 182] on div "Sync to HubSpot Add to list Find emails & mobiles" at bounding box center [949, 166] width 1200 height 43
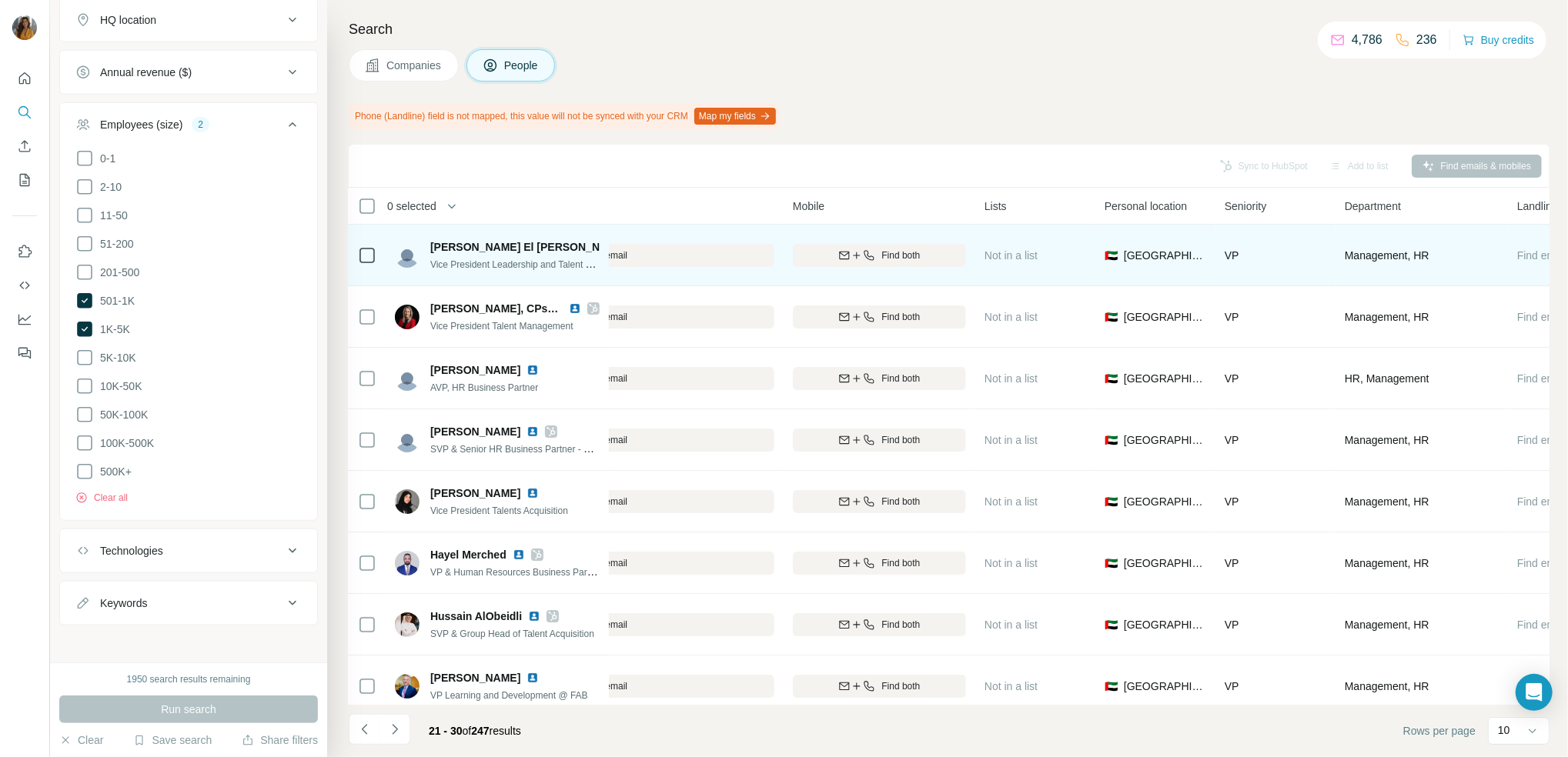
click at [564, 231] on td "[PERSON_NAME] Abo El [PERSON_NAME] Vice President Leadership and Talent Develop…" at bounding box center [497, 255] width 223 height 62
click at [731, 266] on button "Find email" at bounding box center [596, 255] width 354 height 23
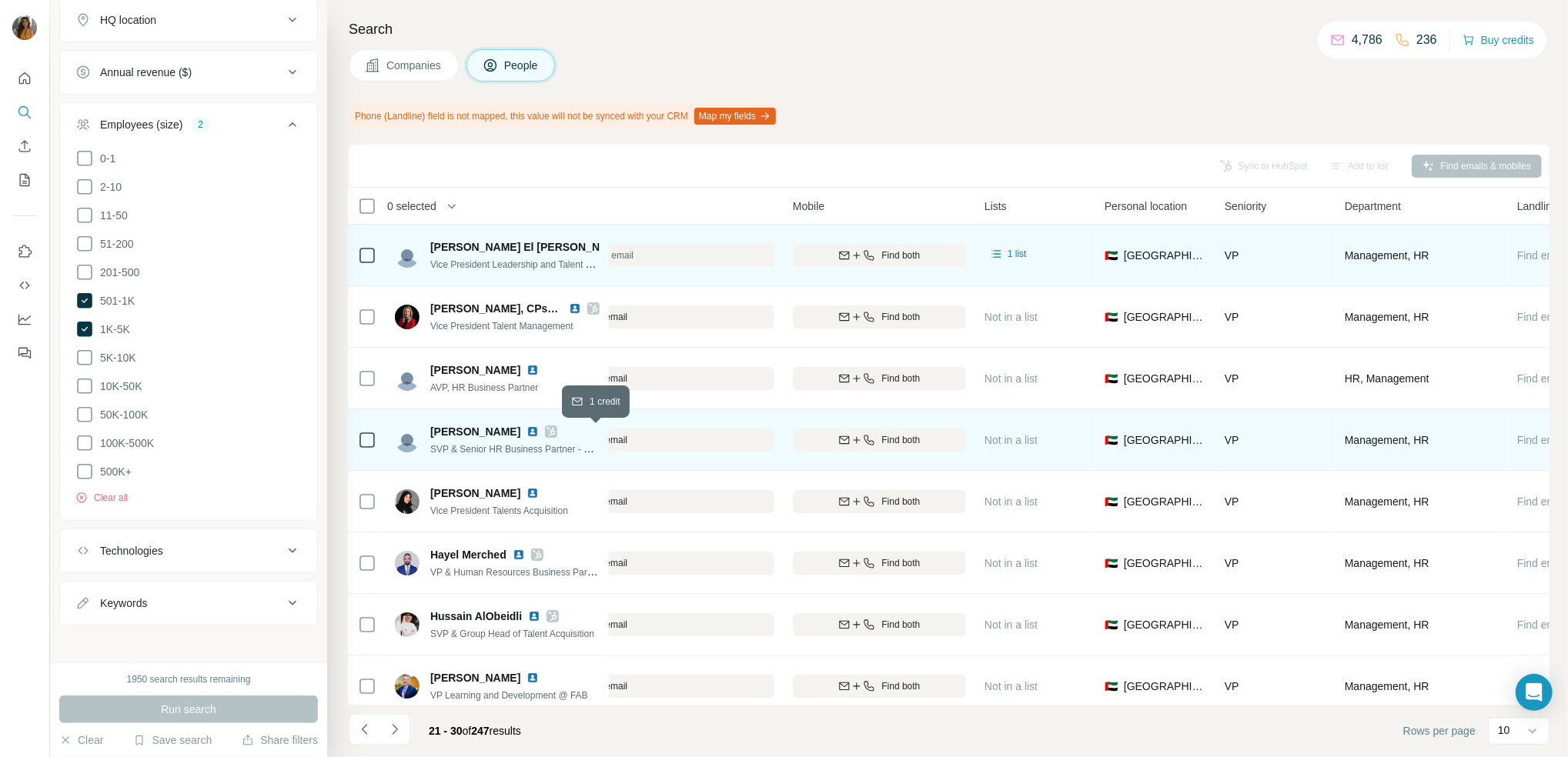
click at [661, 434] on div "Find email" at bounding box center [596, 440] width 354 height 13
drag, startPoint x: 661, startPoint y: 434, endPoint x: 823, endPoint y: 434, distance: 162.0
click at [0, 0] on tr "[PERSON_NAME] SVP & Senior HR Business Partner - Wholesale Banking Group First …" at bounding box center [0, 0] width 0 height 0
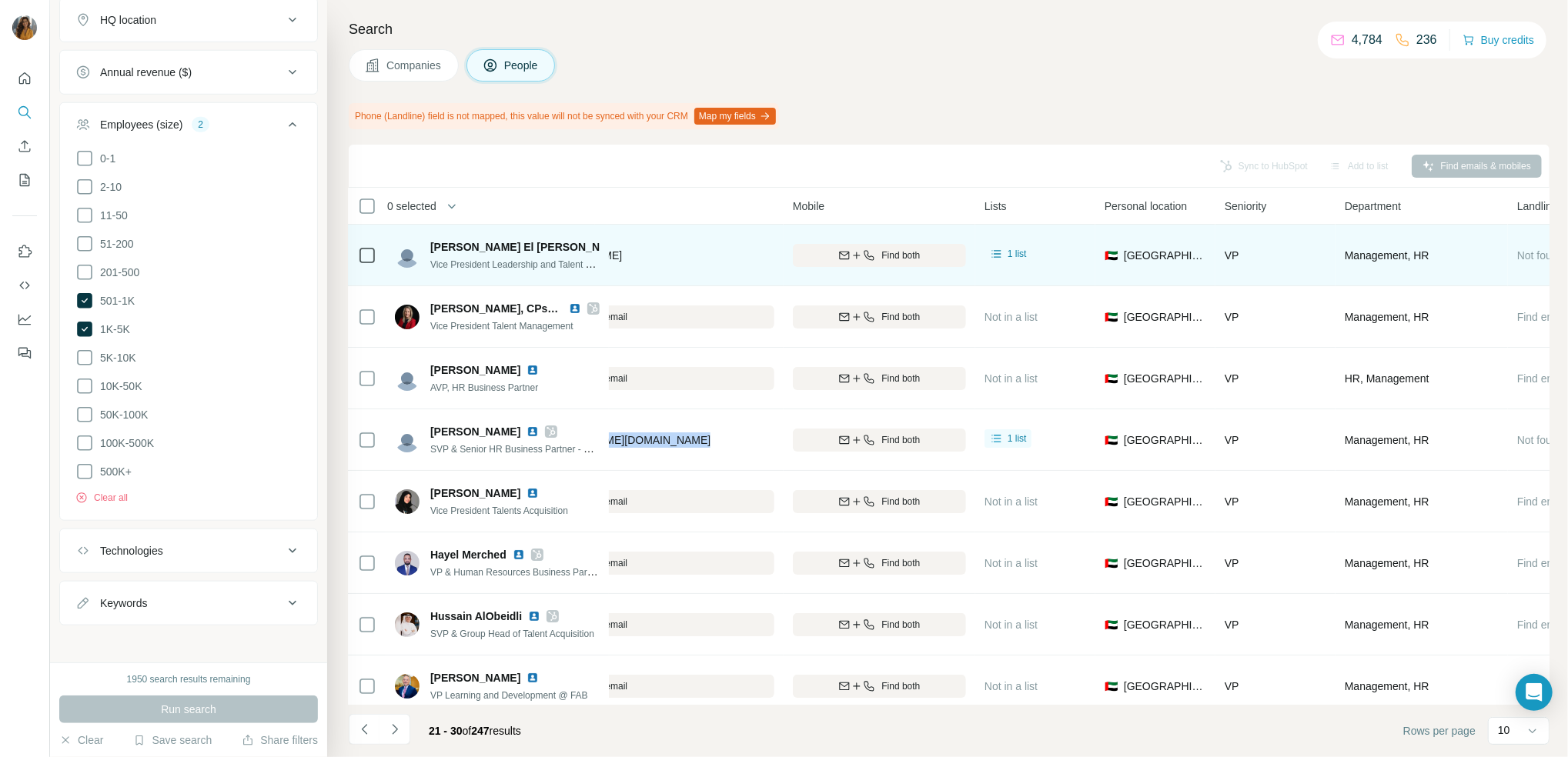
drag, startPoint x: 0, startPoint y: 186, endPoint x: 134, endPoint y: 44, distance: 195.2
click at [60, 138] on div "New search Hide Company lookalikes Personal information Job title Seniority 2 B…" at bounding box center [784, 378] width 1568 height 757
